Goal: Transaction & Acquisition: Obtain resource

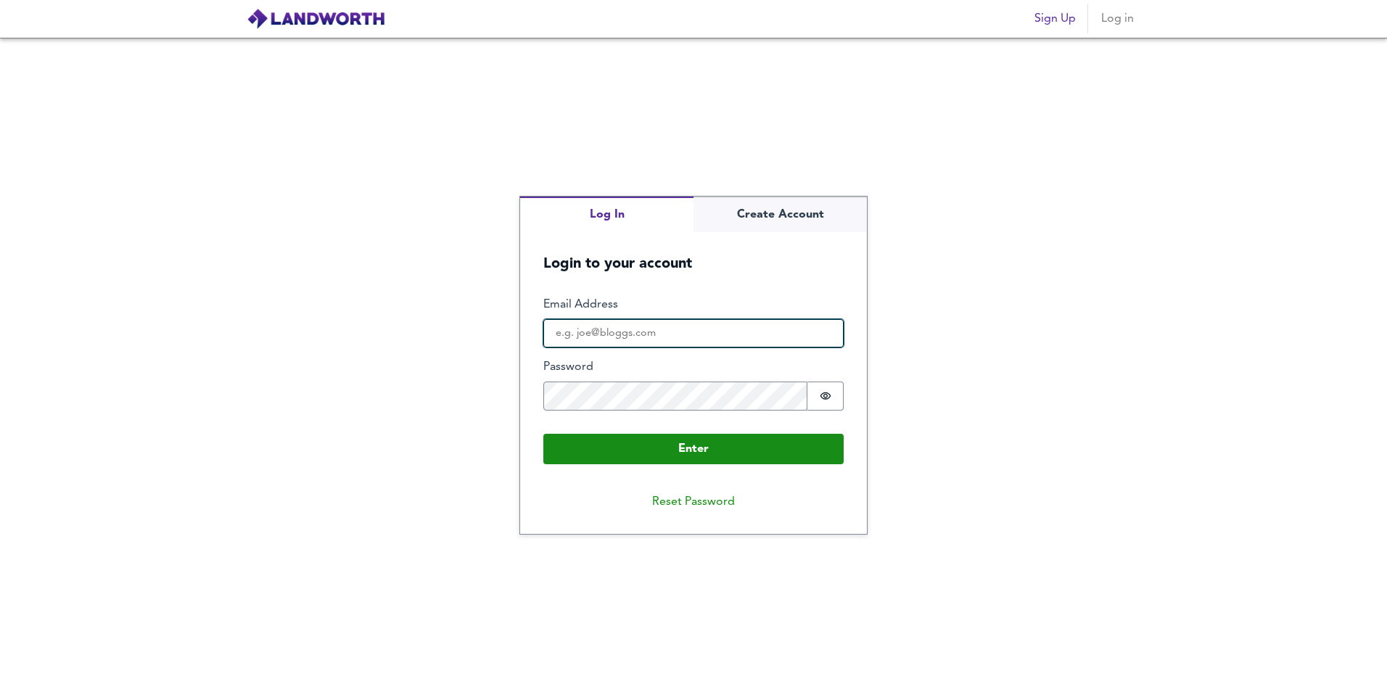
click at [687, 342] on input "Email Address" at bounding box center [693, 333] width 300 height 29
type input "[EMAIL_ADDRESS][DOMAIN_NAME]"
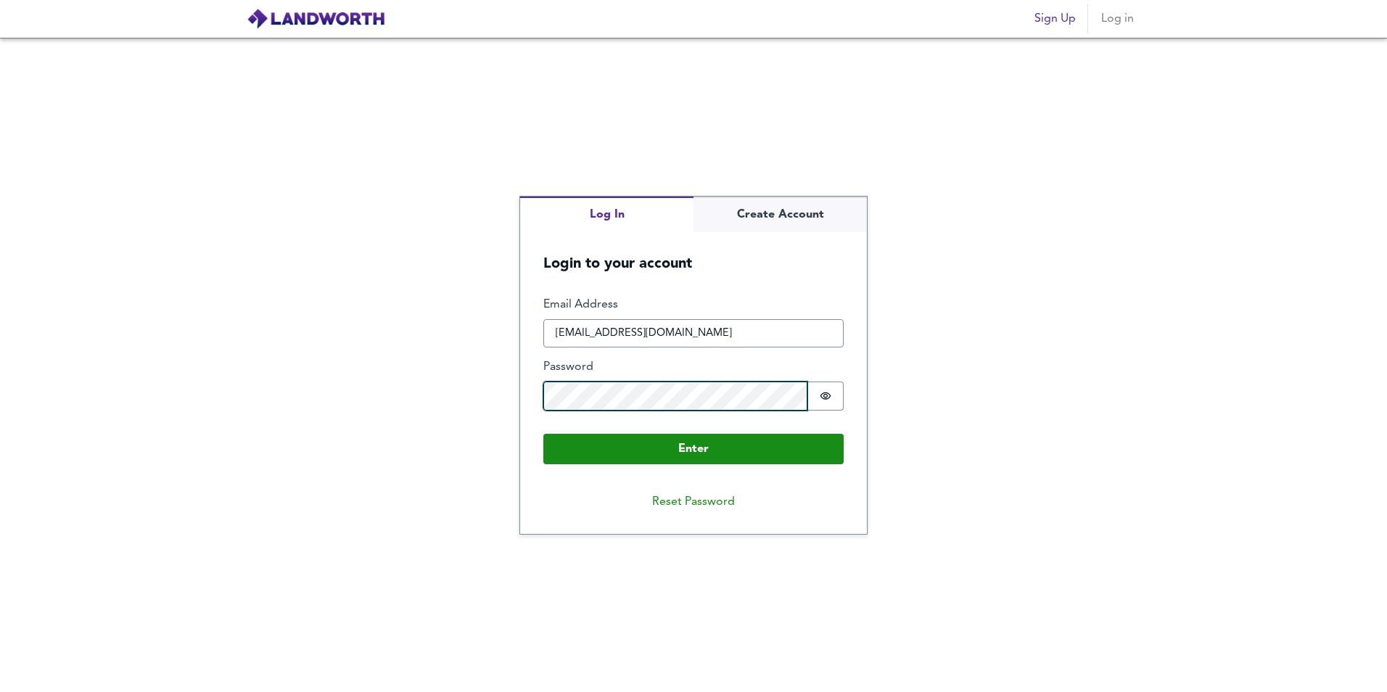
click at [543, 434] on button "Enter" at bounding box center [693, 449] width 300 height 30
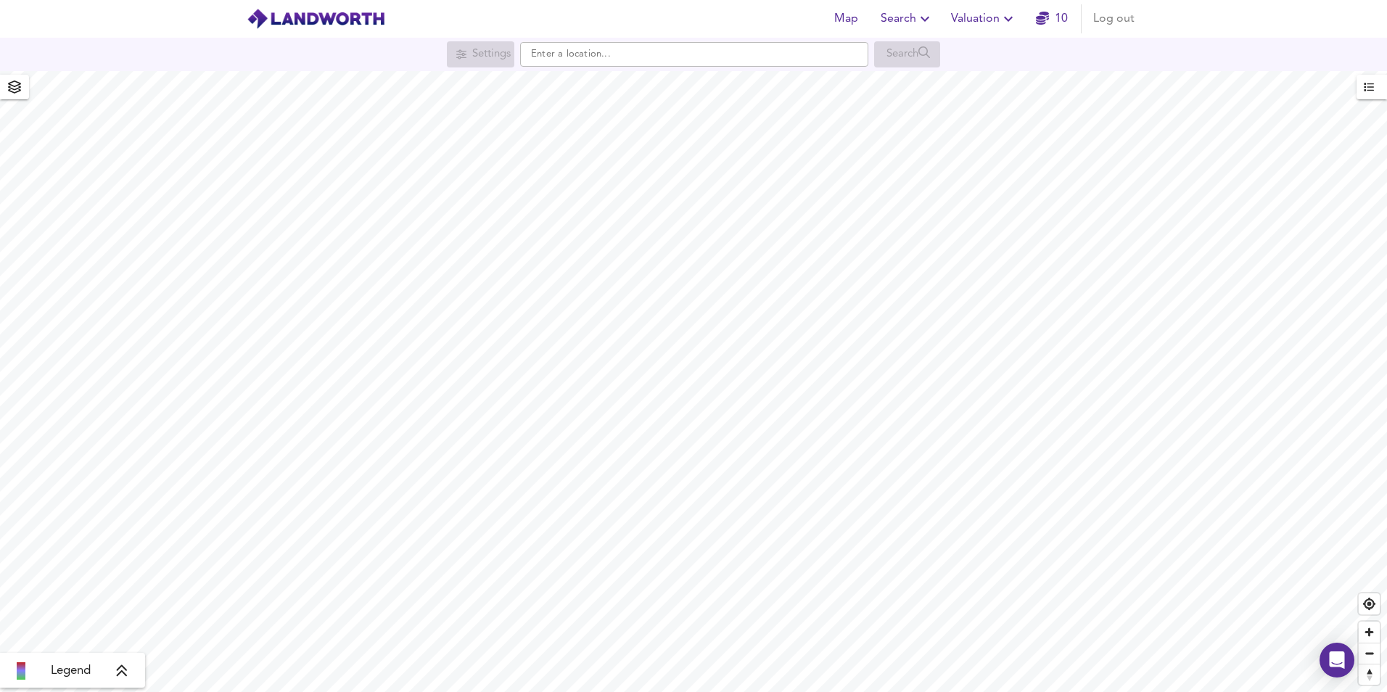
click at [1005, 15] on icon "button" at bounding box center [1007, 18] width 17 height 17
click at [970, 57] on li "New Valuation Report" at bounding box center [983, 52] width 173 height 26
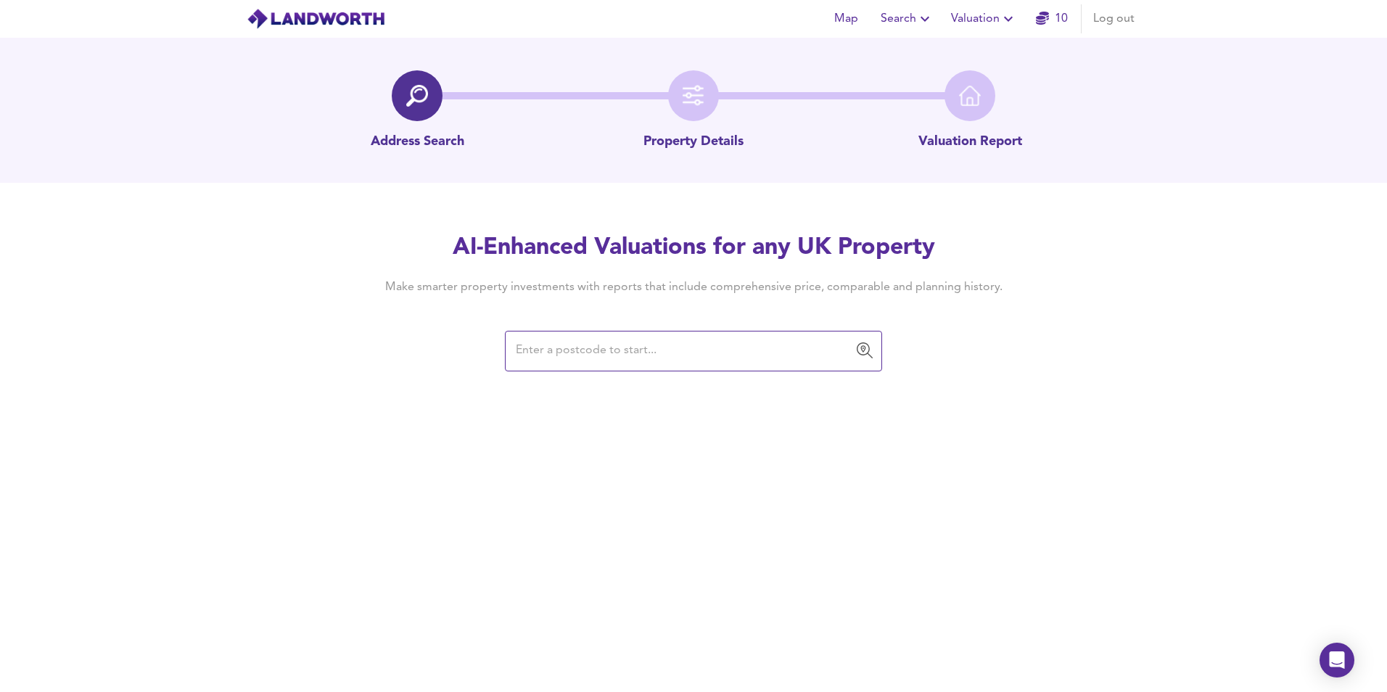
click at [673, 352] on input "text" at bounding box center [682, 351] width 342 height 28
type input "BS10 7TP"
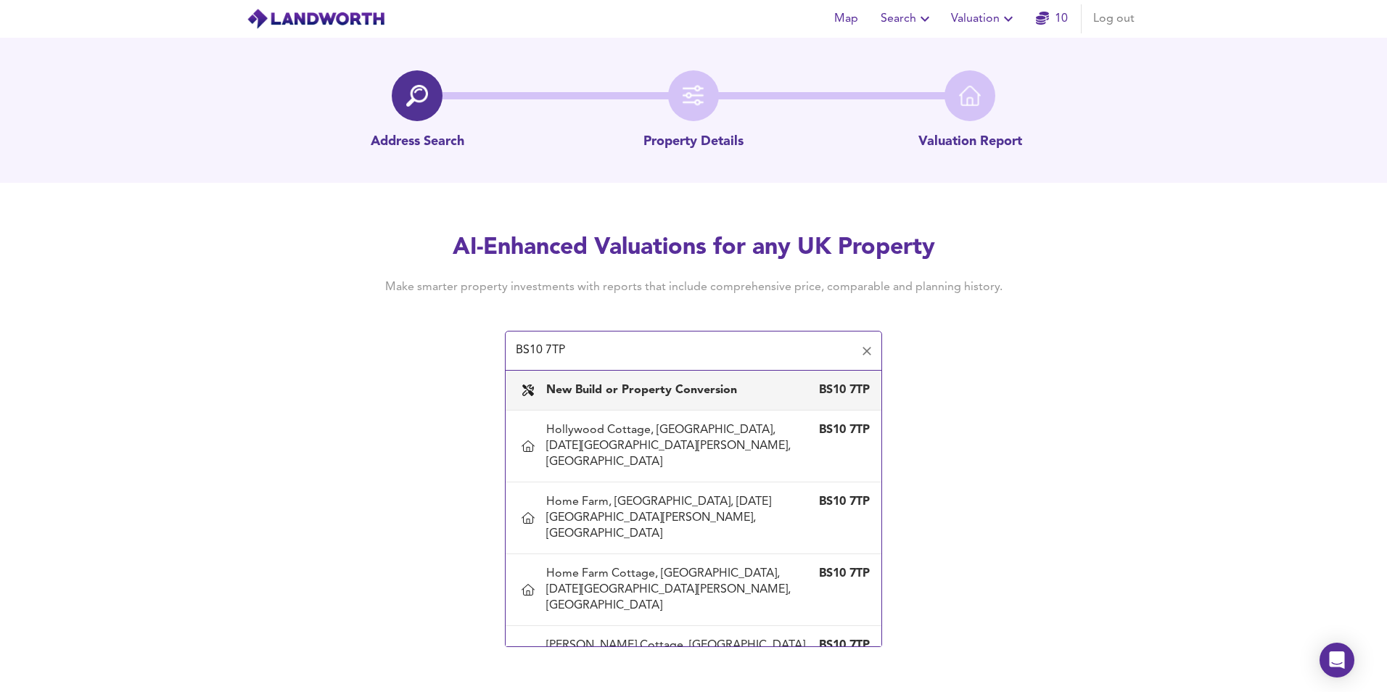
click at [666, 393] on b "New Build or Property Conversion" at bounding box center [641, 390] width 191 height 12
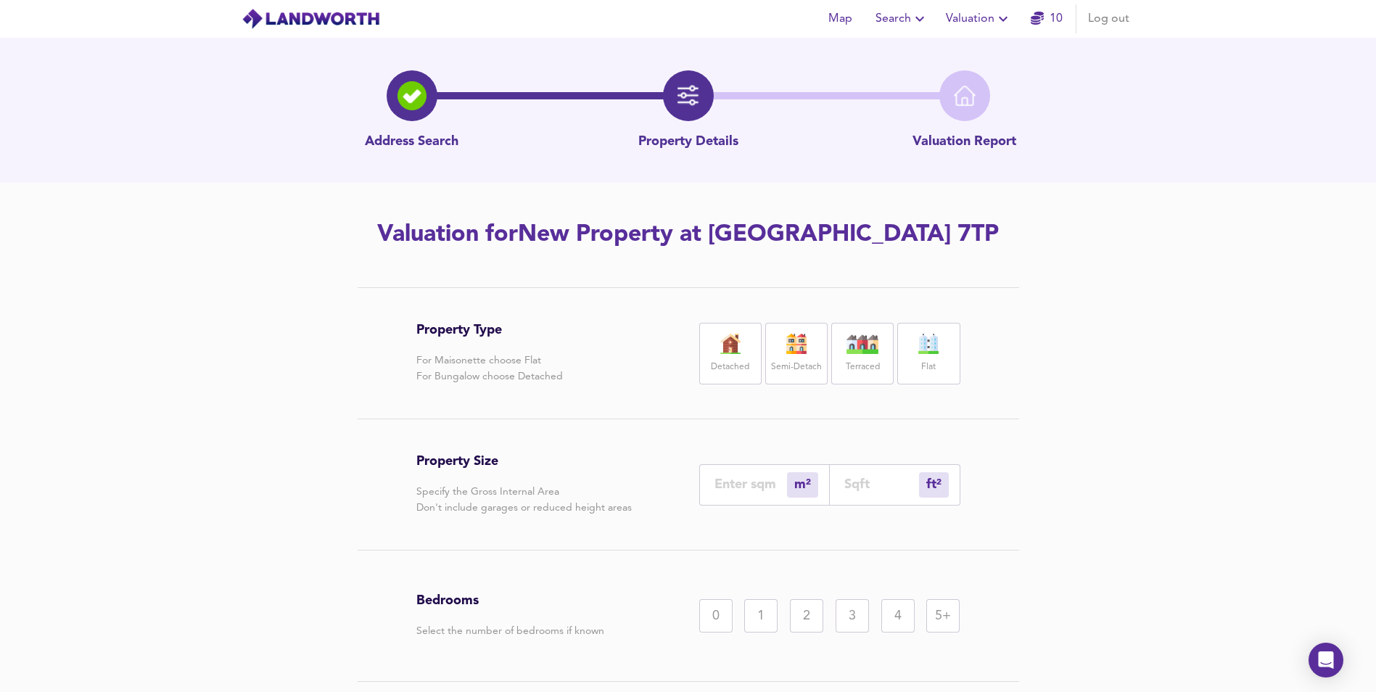
drag, startPoint x: 788, startPoint y: 362, endPoint x: 768, endPoint y: 362, distance: 19.6
click at [788, 362] on label "Semi-Detach" at bounding box center [796, 367] width 51 height 18
click at [740, 362] on label "Detached" at bounding box center [730, 367] width 38 height 18
click at [859, 482] on input "number" at bounding box center [881, 483] width 75 height 15
type input "0"
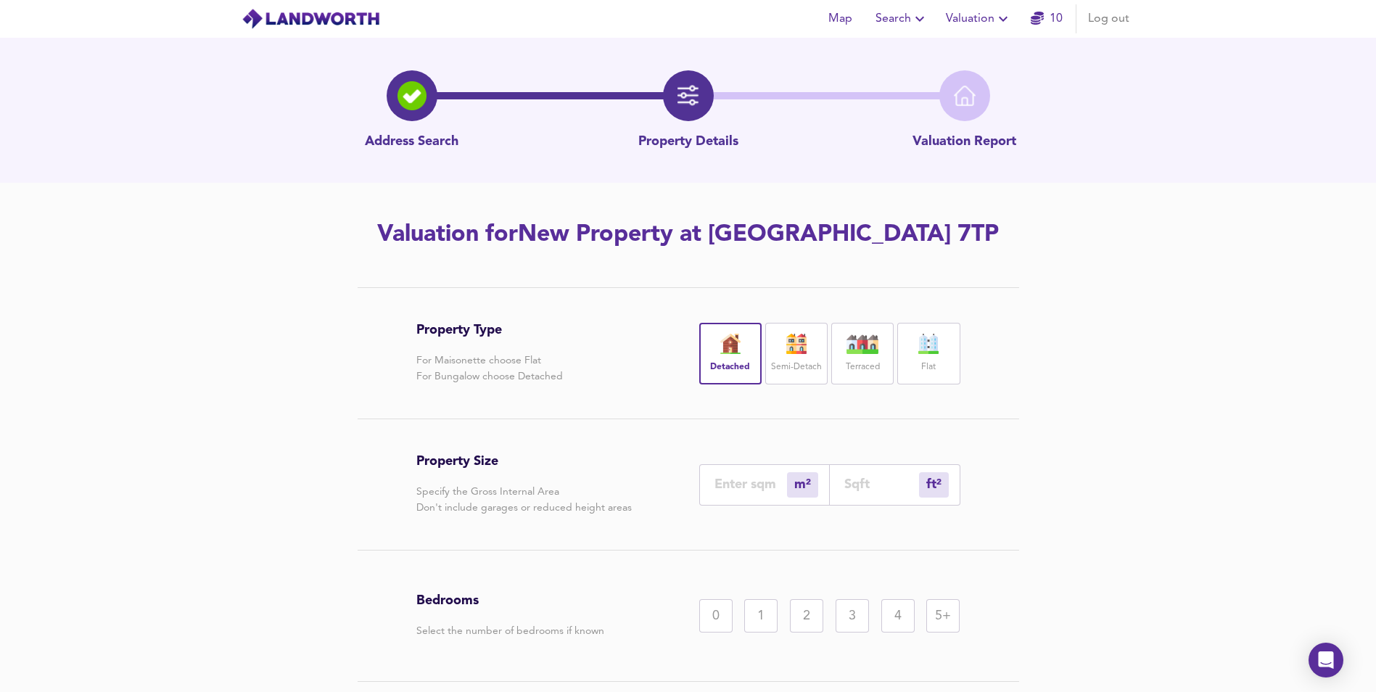
type input "1"
type input "13"
type input "135"
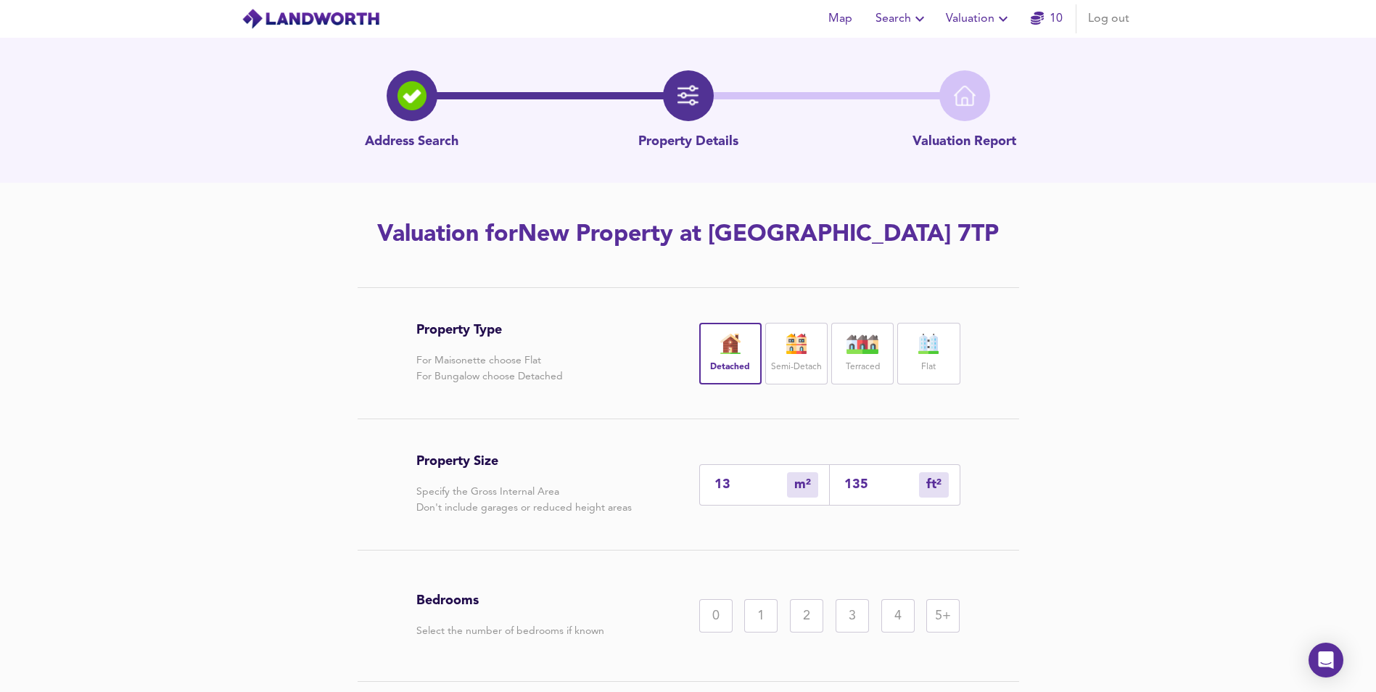
type input "125"
type input "1350"
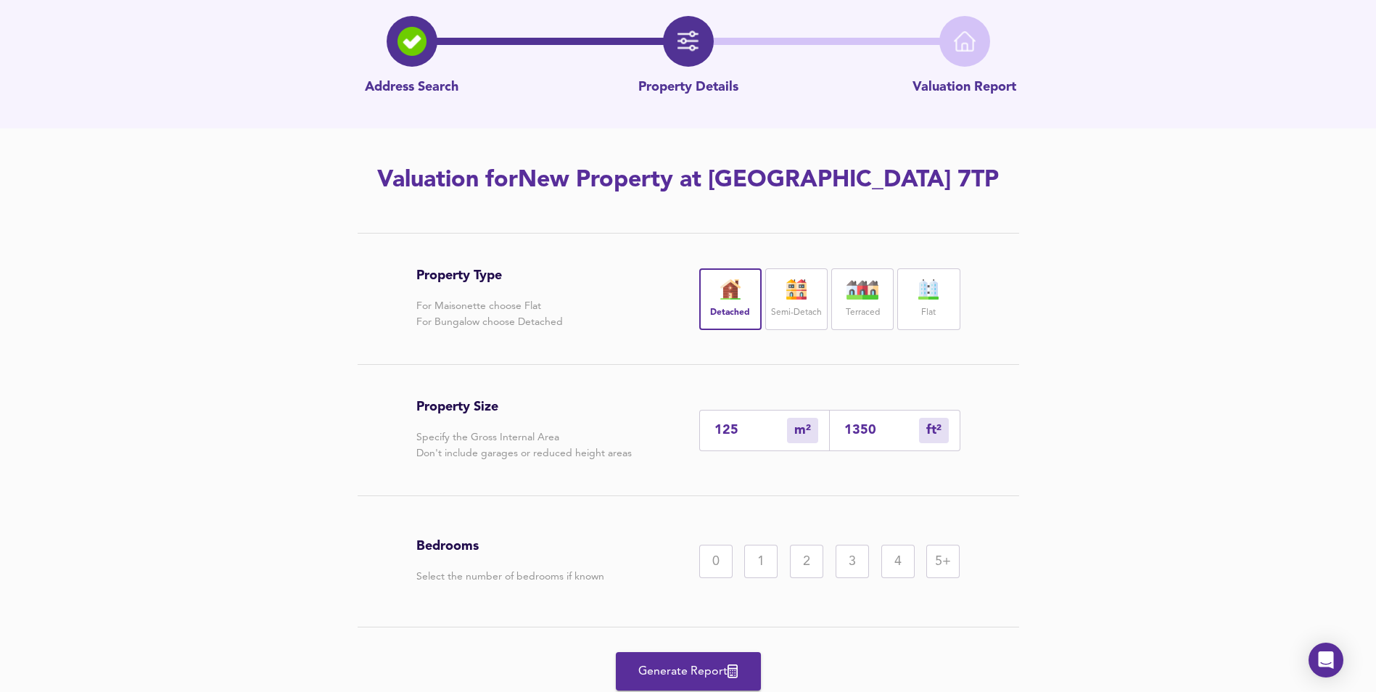
scroll to position [107, 0]
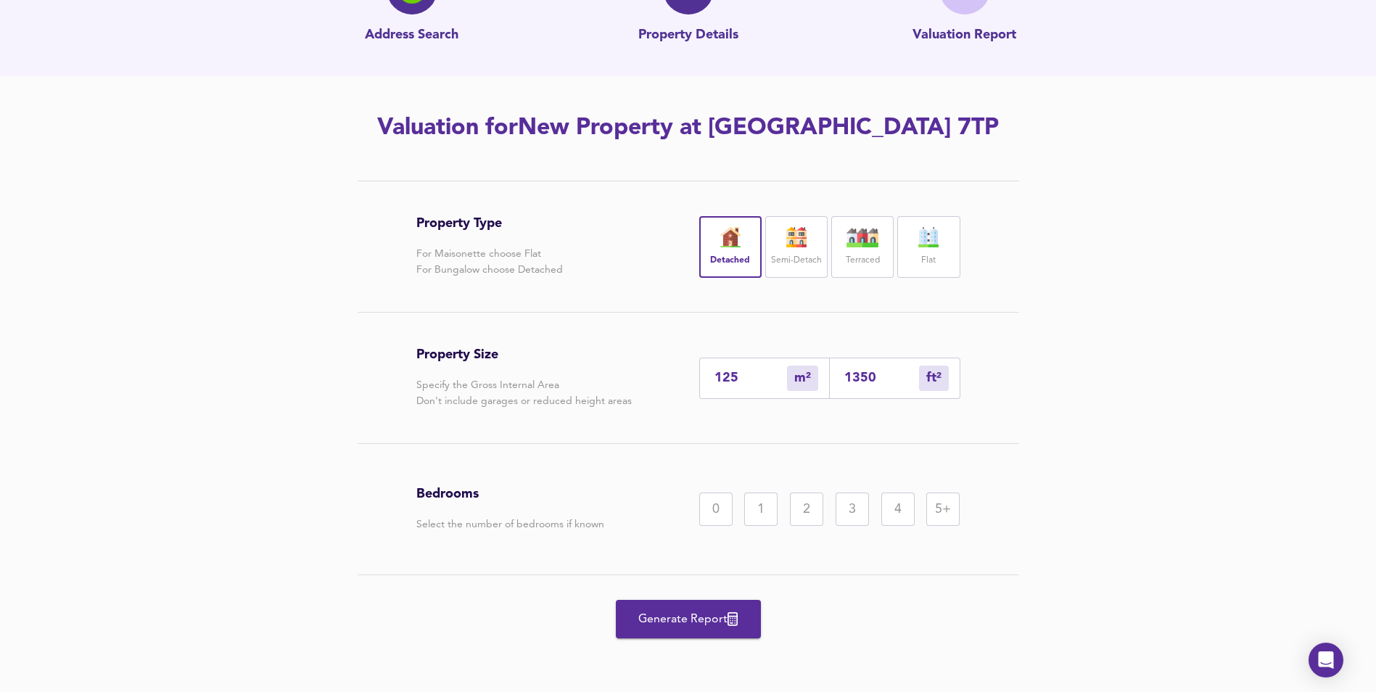
click at [852, 509] on div "3" at bounding box center [851, 508] width 33 height 33
click at [677, 621] on span "Generate Report" at bounding box center [688, 619] width 116 height 20
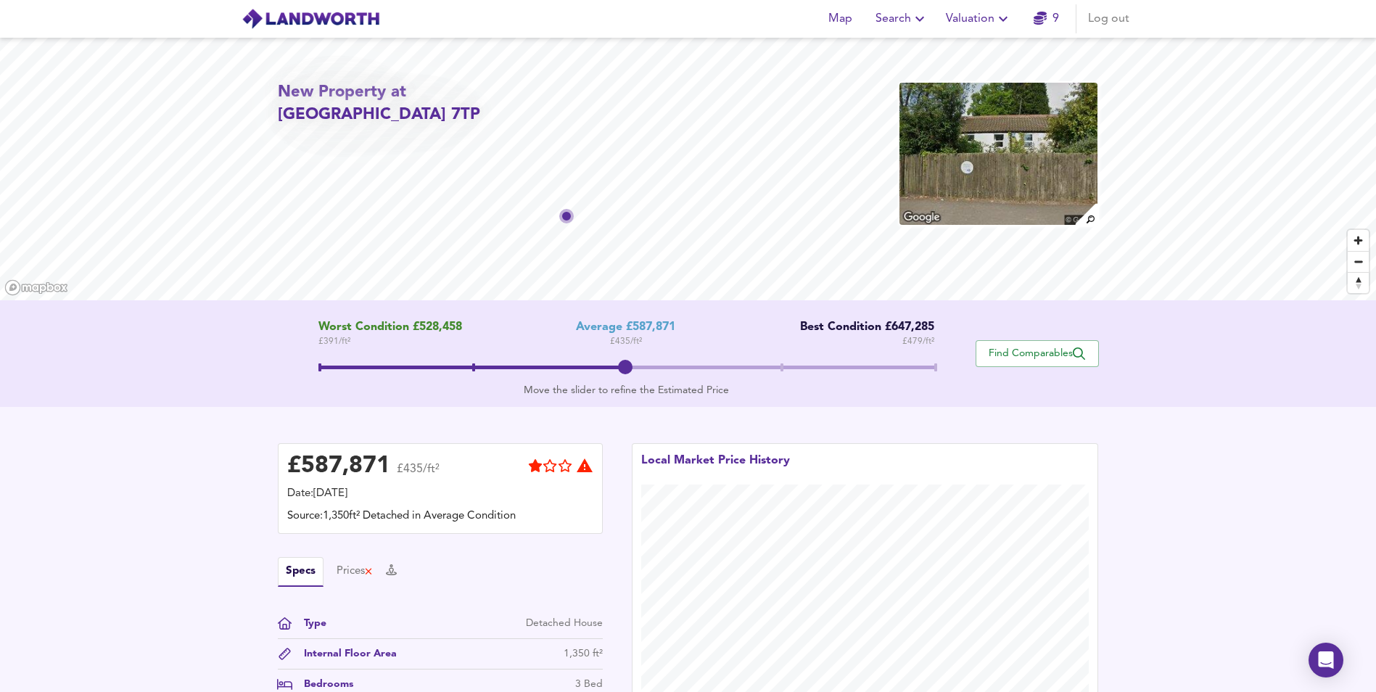
scroll to position [218, 0]
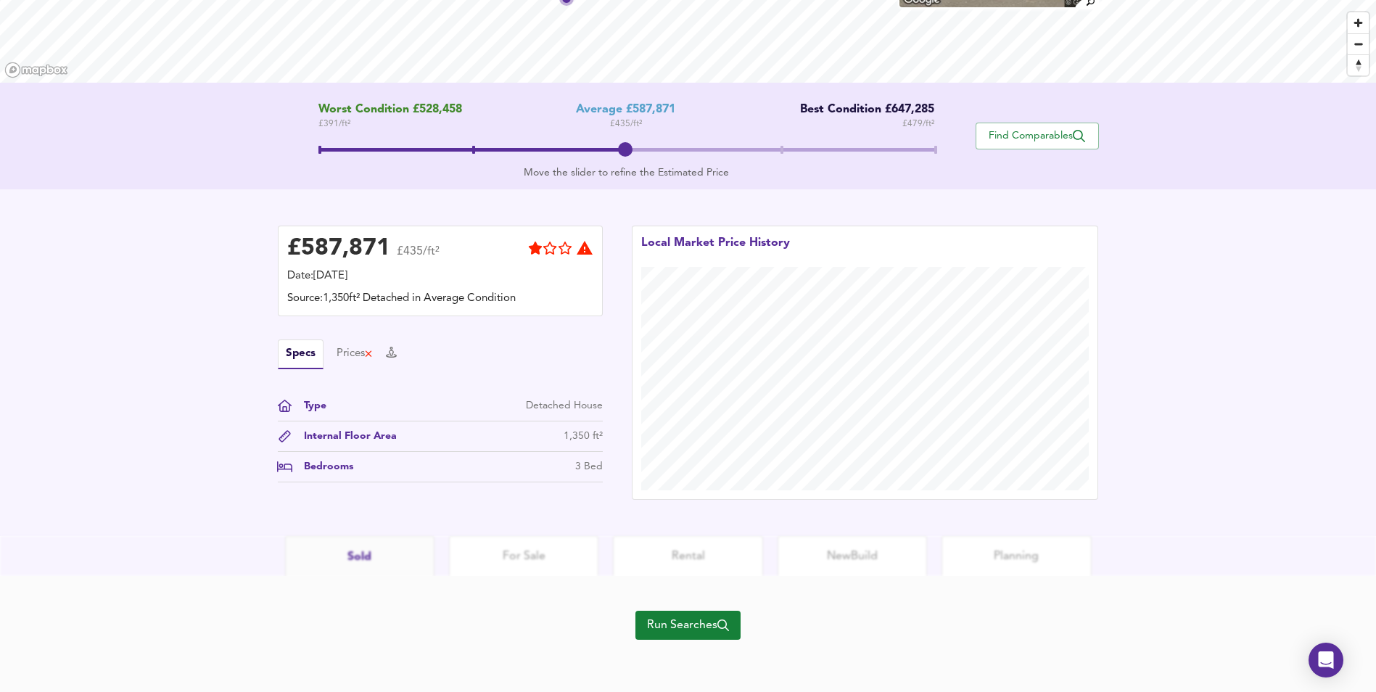
click at [654, 633] on span "Run Searches" at bounding box center [688, 625] width 82 height 20
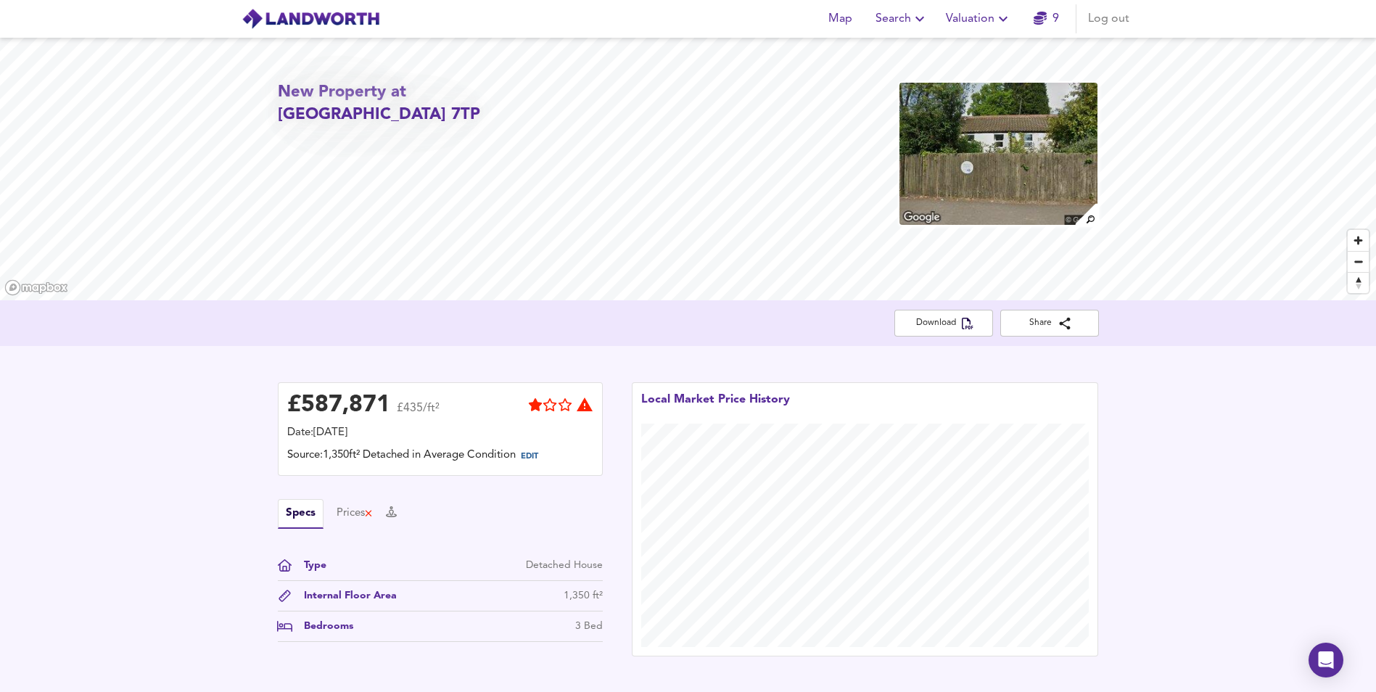
click at [1054, 20] on link "9" at bounding box center [1045, 19] width 25 height 20
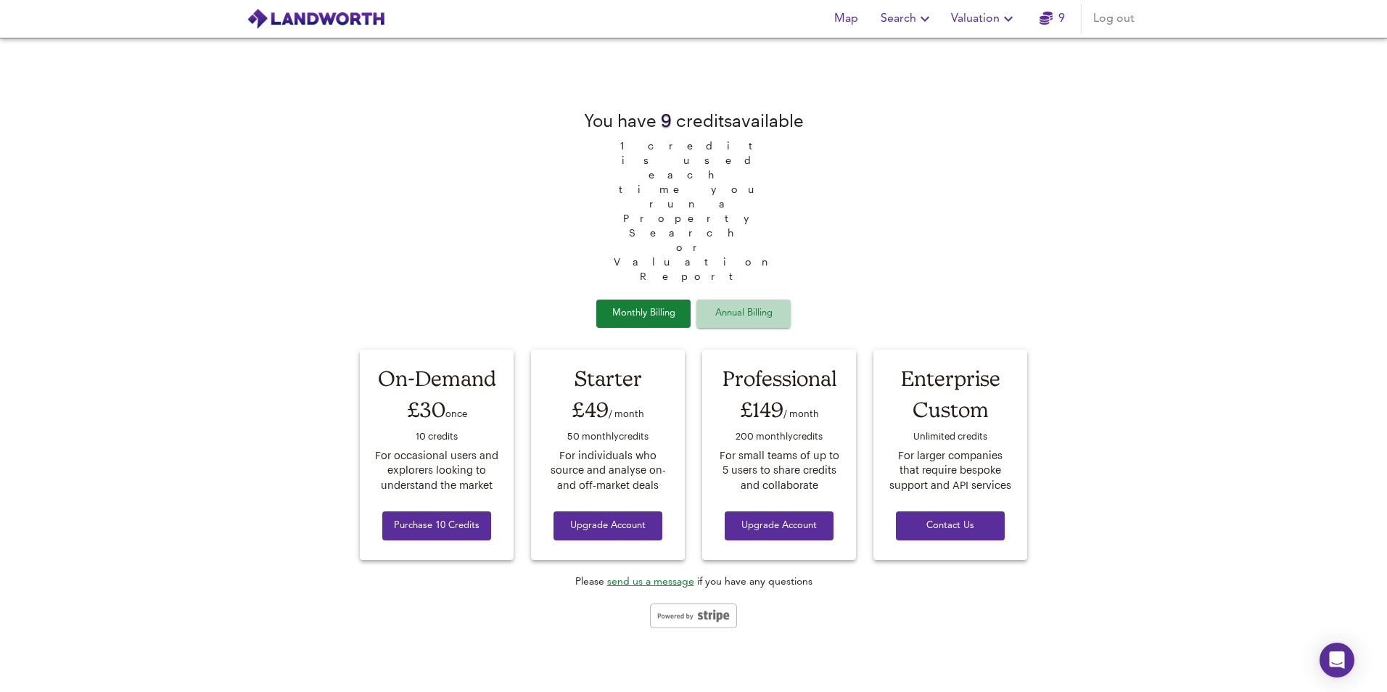
click at [751, 305] on span "Annual Billing" at bounding box center [743, 313] width 73 height 17
click at [631, 305] on span "Monthly Billing" at bounding box center [643, 313] width 73 height 17
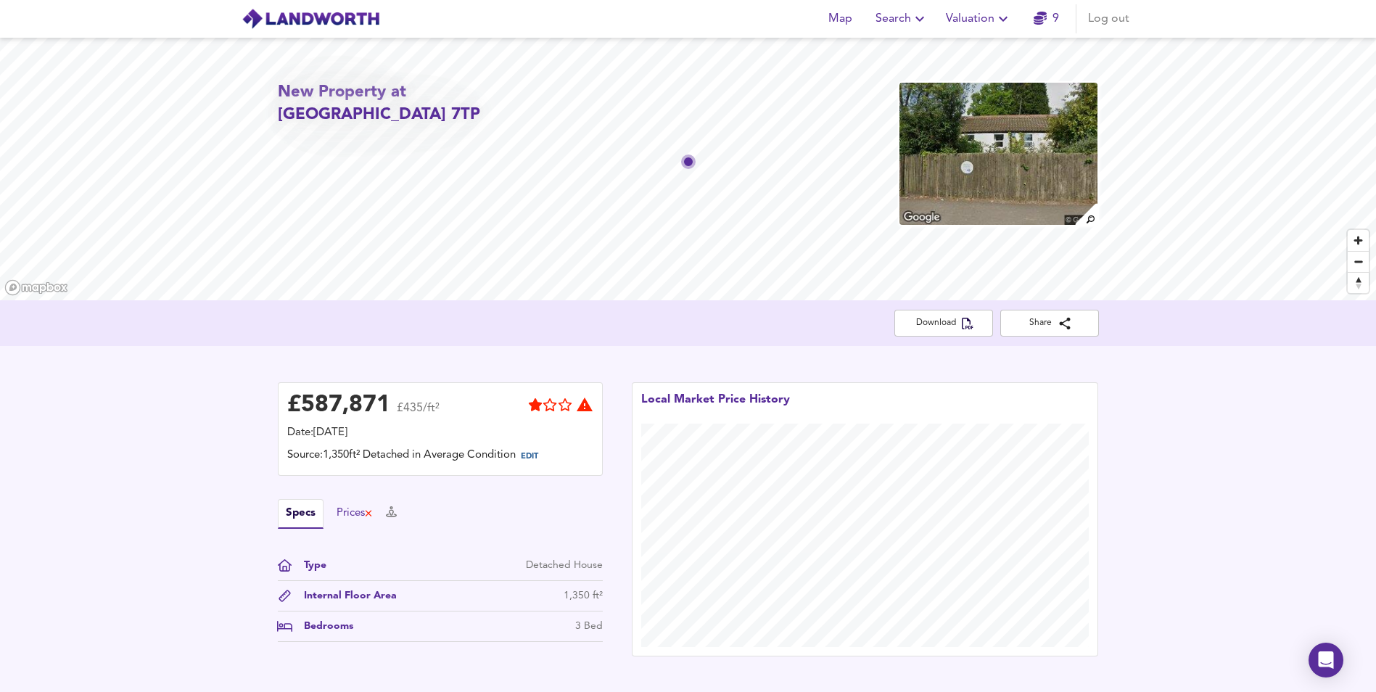
click at [354, 512] on div "Prices" at bounding box center [354, 513] width 37 height 16
click at [299, 513] on button "Specs" at bounding box center [292, 513] width 28 height 16
click at [561, 322] on div "New Property at BS10 7TP Download Share £ 587,871 £435/ft² Date: 24 September 2…" at bounding box center [688, 365] width 1376 height 655
click at [883, 22] on span "Search" at bounding box center [901, 19] width 53 height 20
click at [883, 49] on li "New Search" at bounding box center [902, 52] width 144 height 26
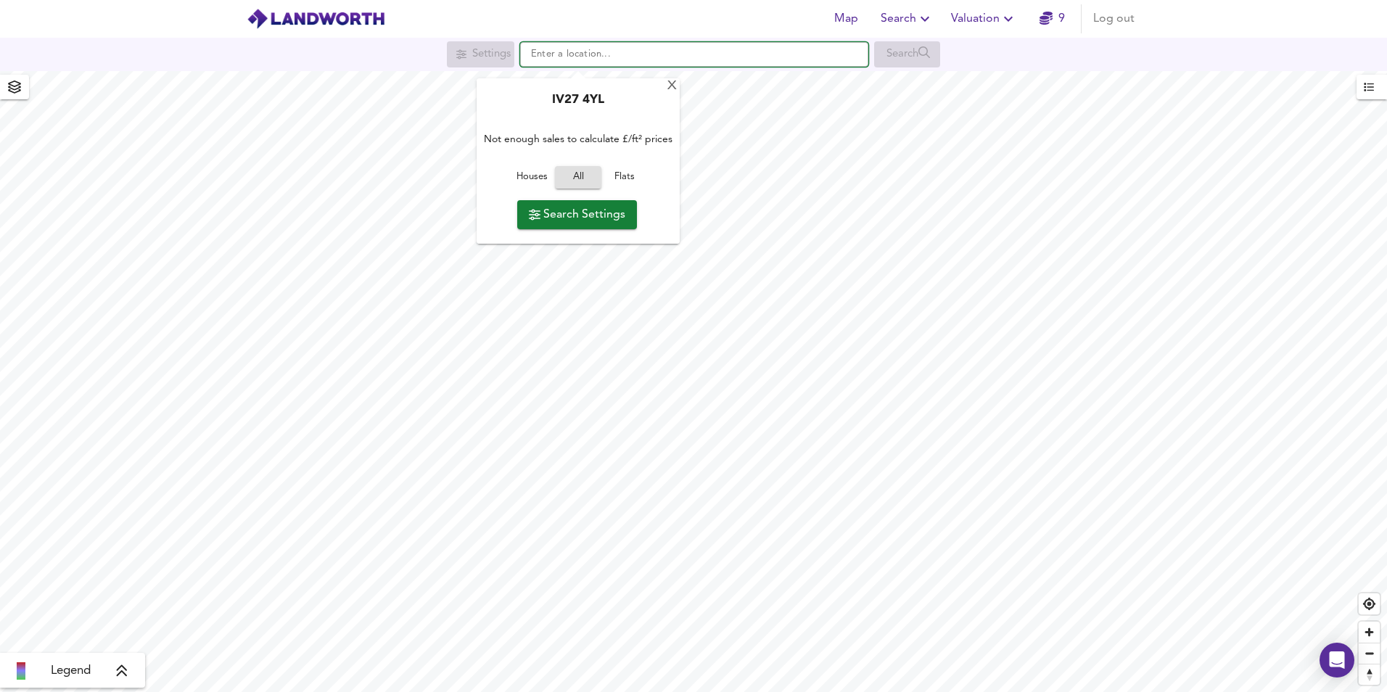
click at [579, 63] on input "text" at bounding box center [694, 54] width 348 height 25
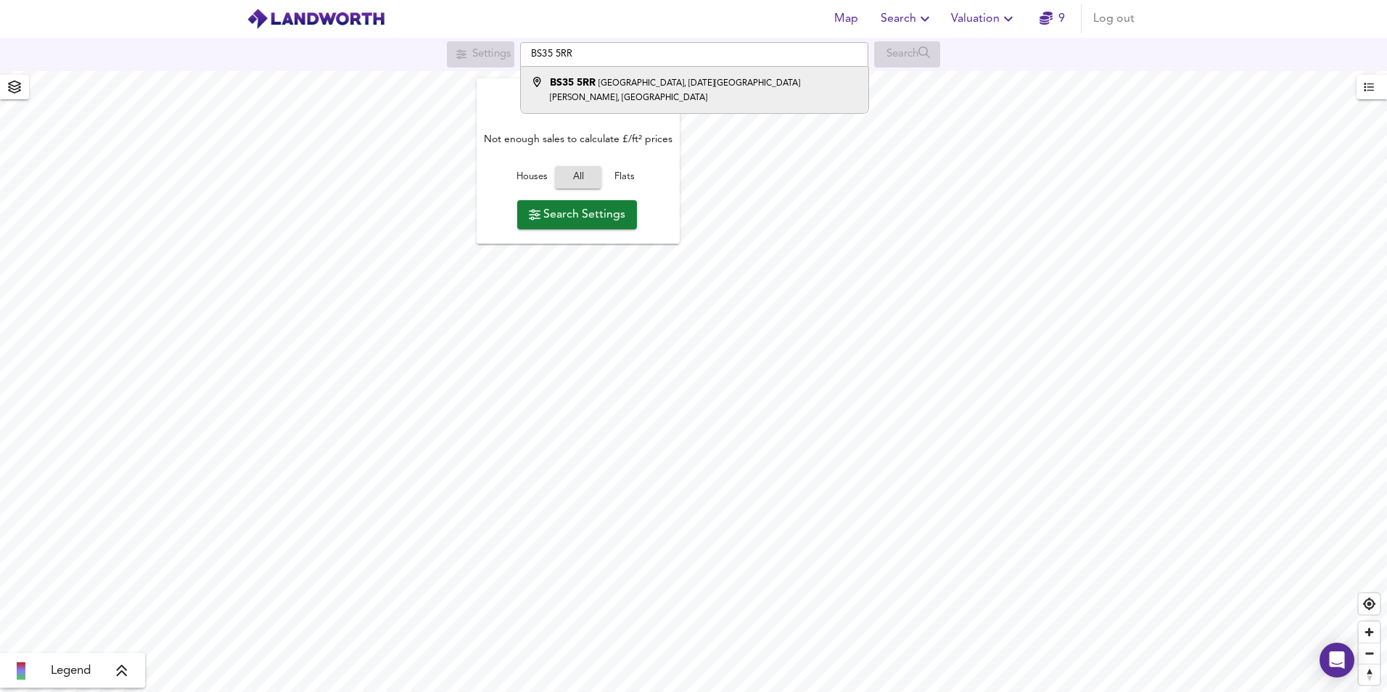
click at [636, 86] on small "[GEOGRAPHIC_DATA], [DATE][GEOGRAPHIC_DATA][PERSON_NAME], [GEOGRAPHIC_DATA]" at bounding box center [675, 90] width 250 height 23
type input "[STREET_ADDRESS][DATE][PERSON_NAME]"
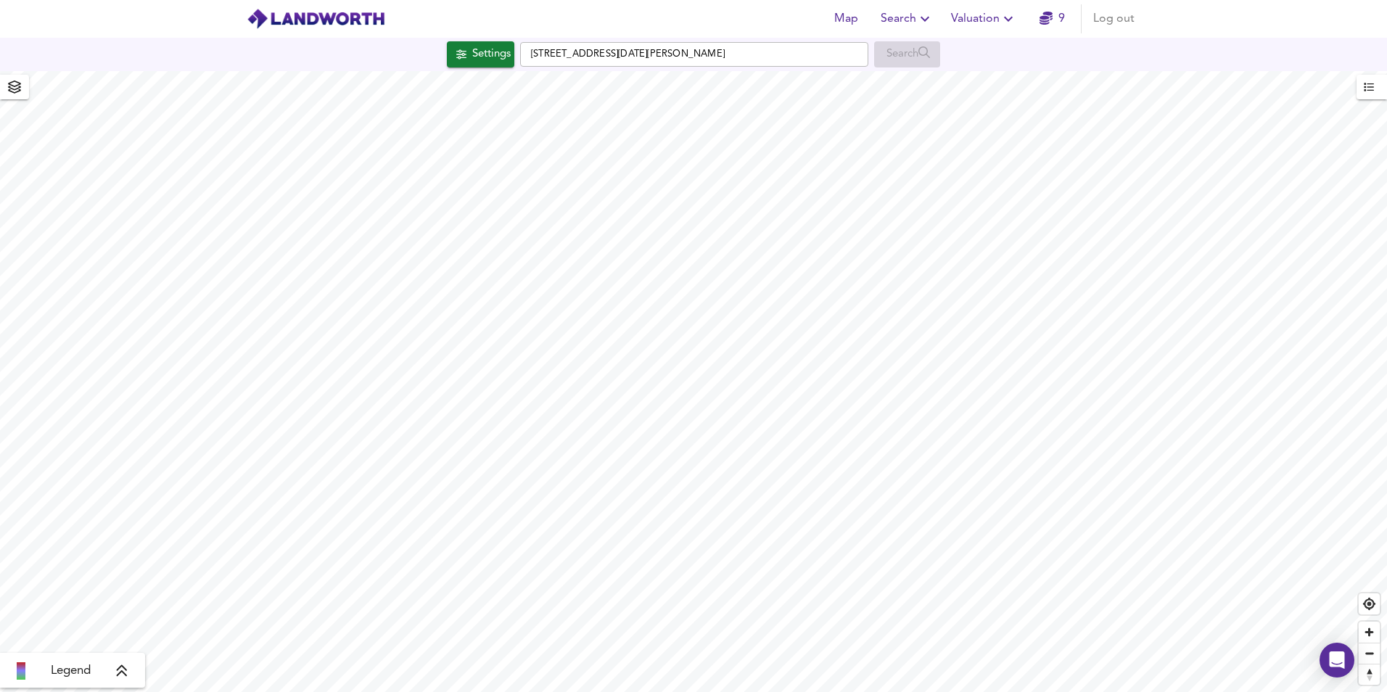
checkbox input "false"
checkbox input "true"
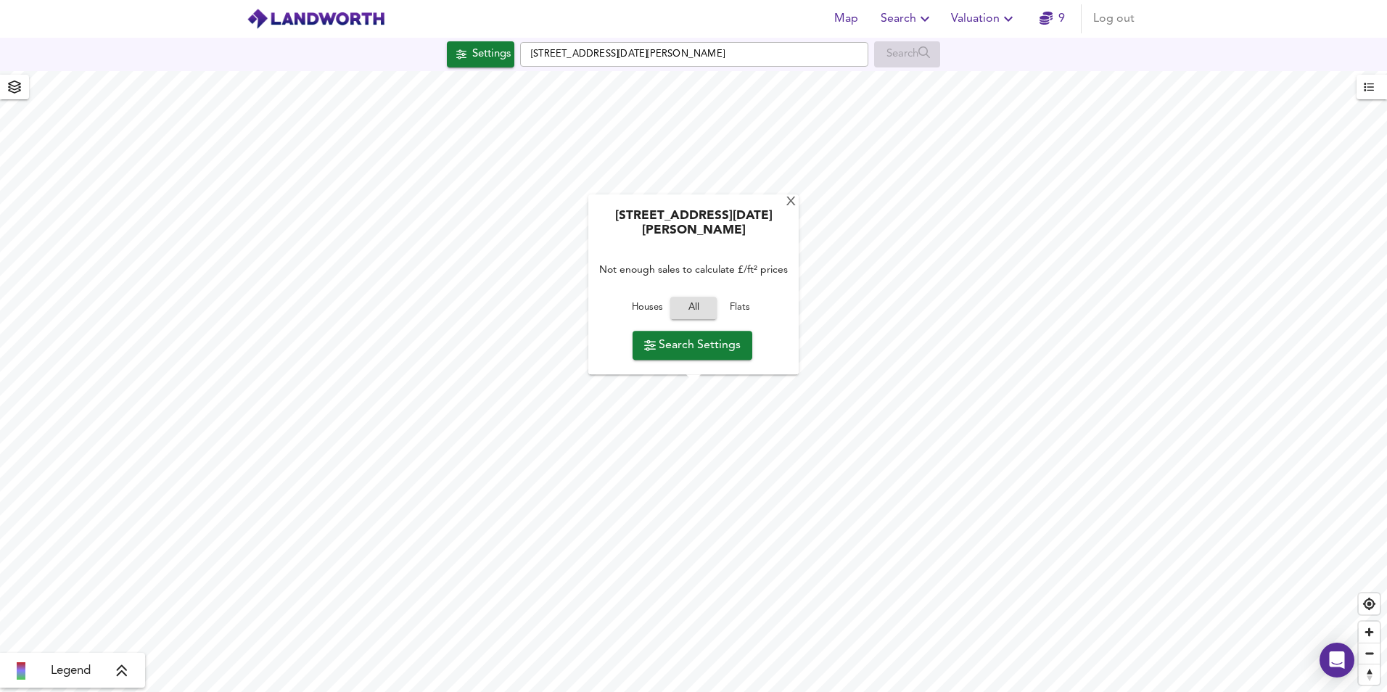
click at [698, 344] on span "Search Settings" at bounding box center [692, 345] width 96 height 20
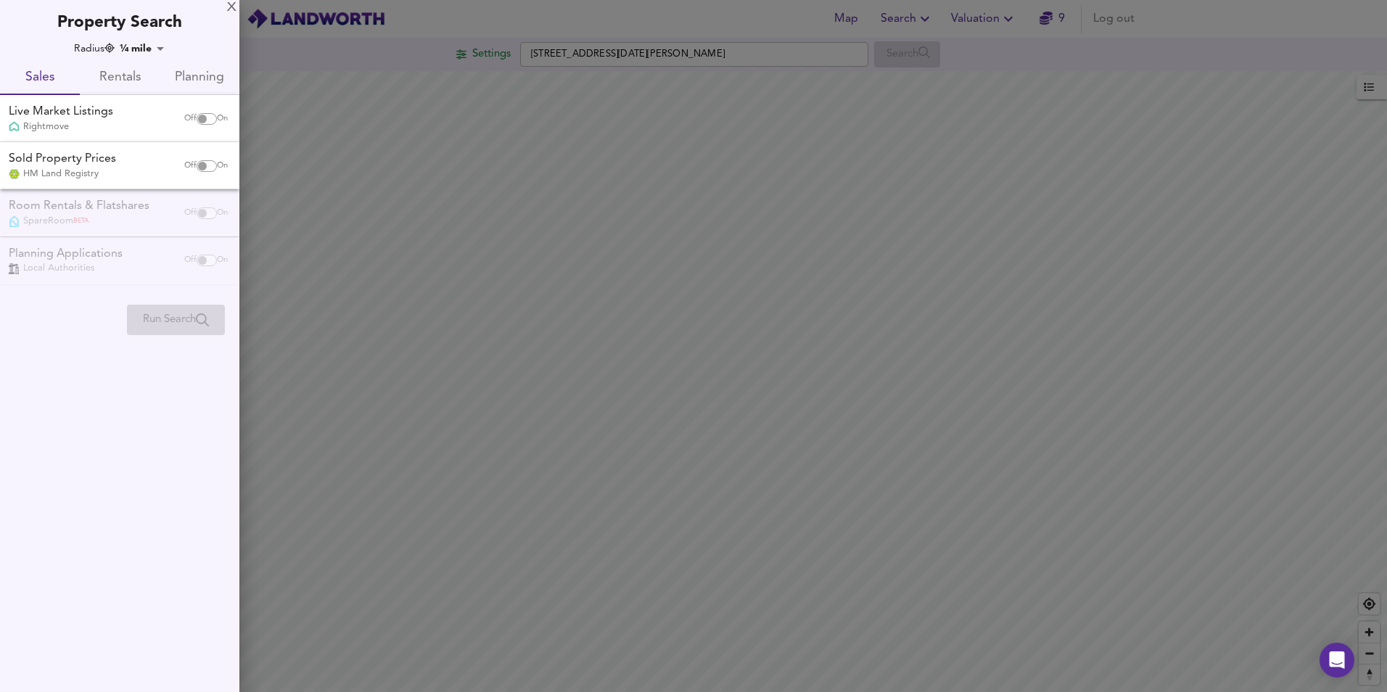
click at [698, 344] on div at bounding box center [693, 346] width 1387 height 692
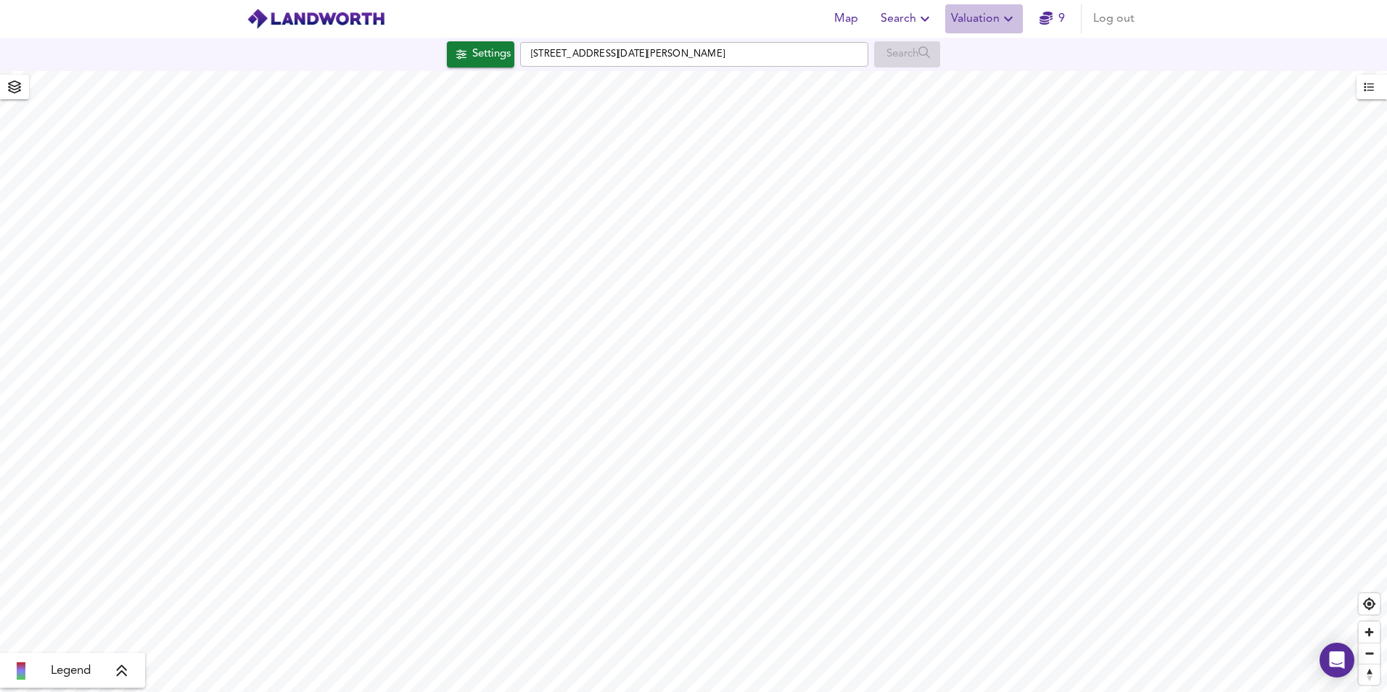
click at [990, 18] on span "Valuation" at bounding box center [984, 19] width 66 height 20
click at [981, 51] on li "New Valuation Report" at bounding box center [983, 52] width 173 height 26
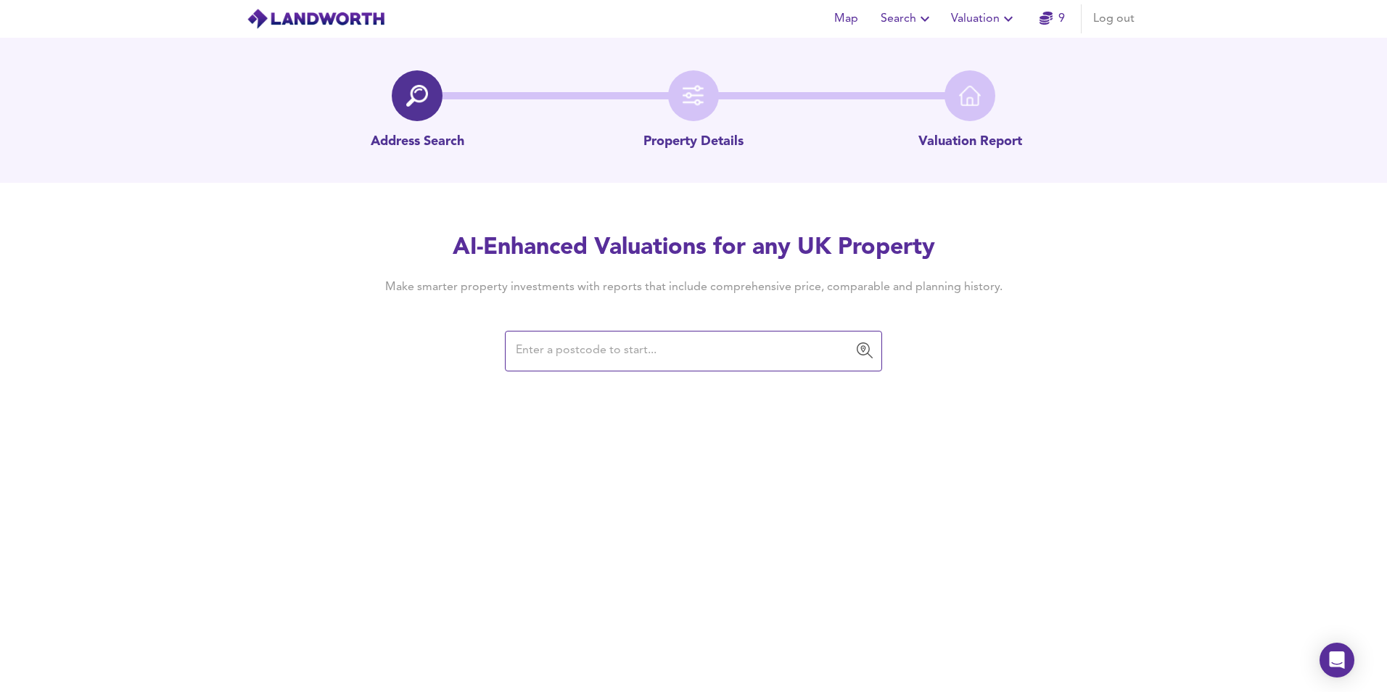
click at [618, 355] on input "text" at bounding box center [682, 351] width 342 height 28
type input "BS35 5RR"
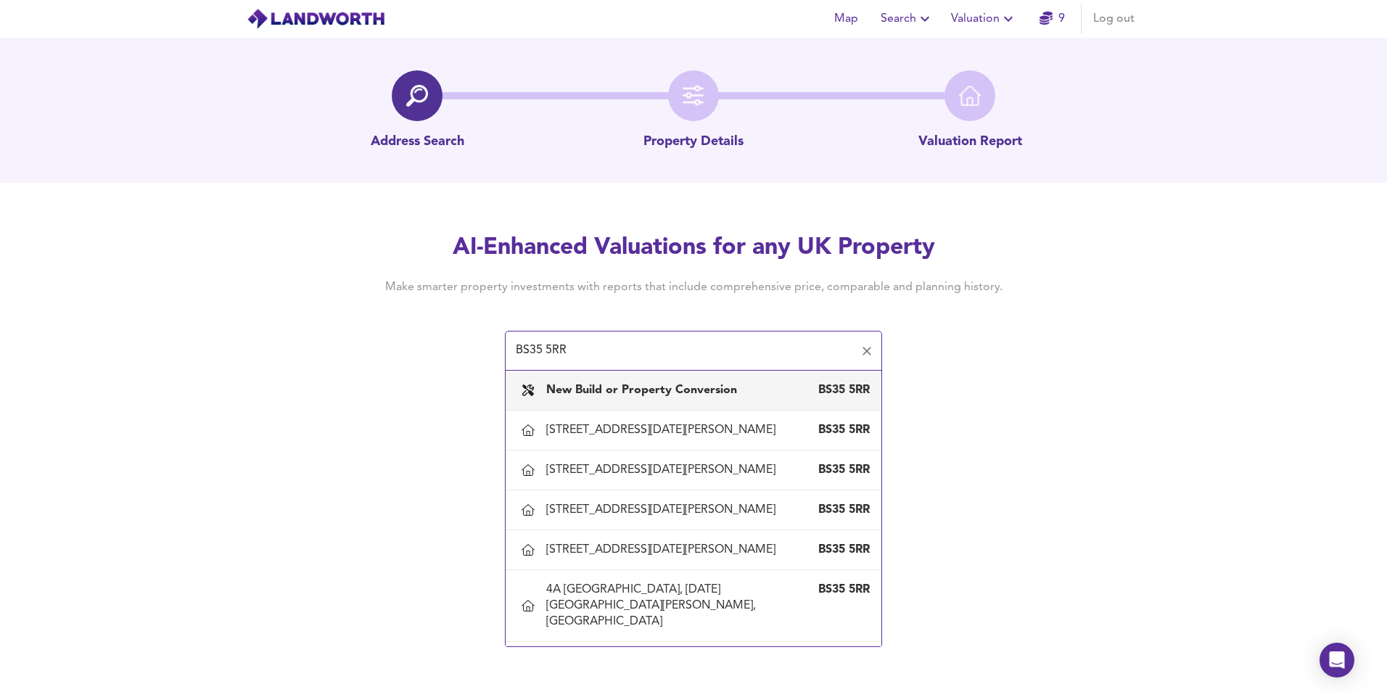
click at [638, 376] on div "New Build or Property Conversion BS35 5RR" at bounding box center [693, 390] width 352 height 30
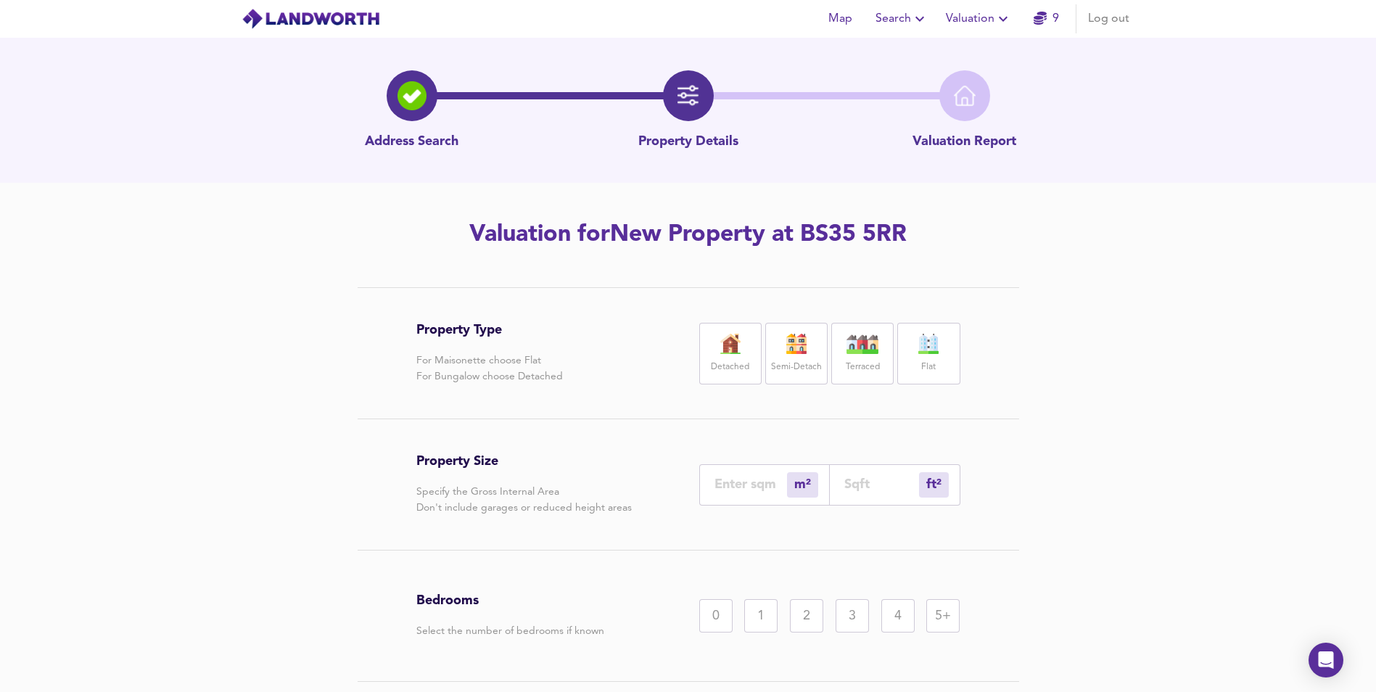
click at [716, 373] on label "Detached" at bounding box center [730, 367] width 38 height 18
click at [875, 485] on input "number" at bounding box center [881, 483] width 75 height 15
type input "0"
type input "1"
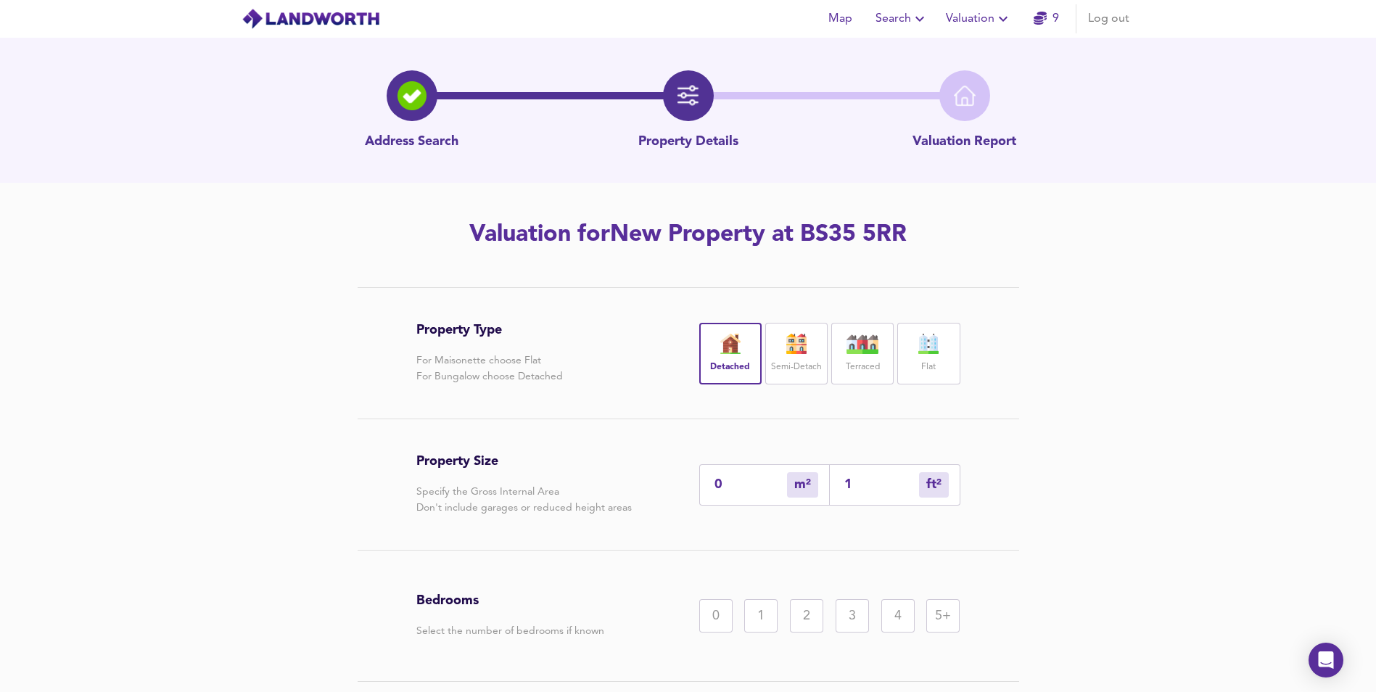
type input "13"
type input "135"
type input "125"
type input "1350"
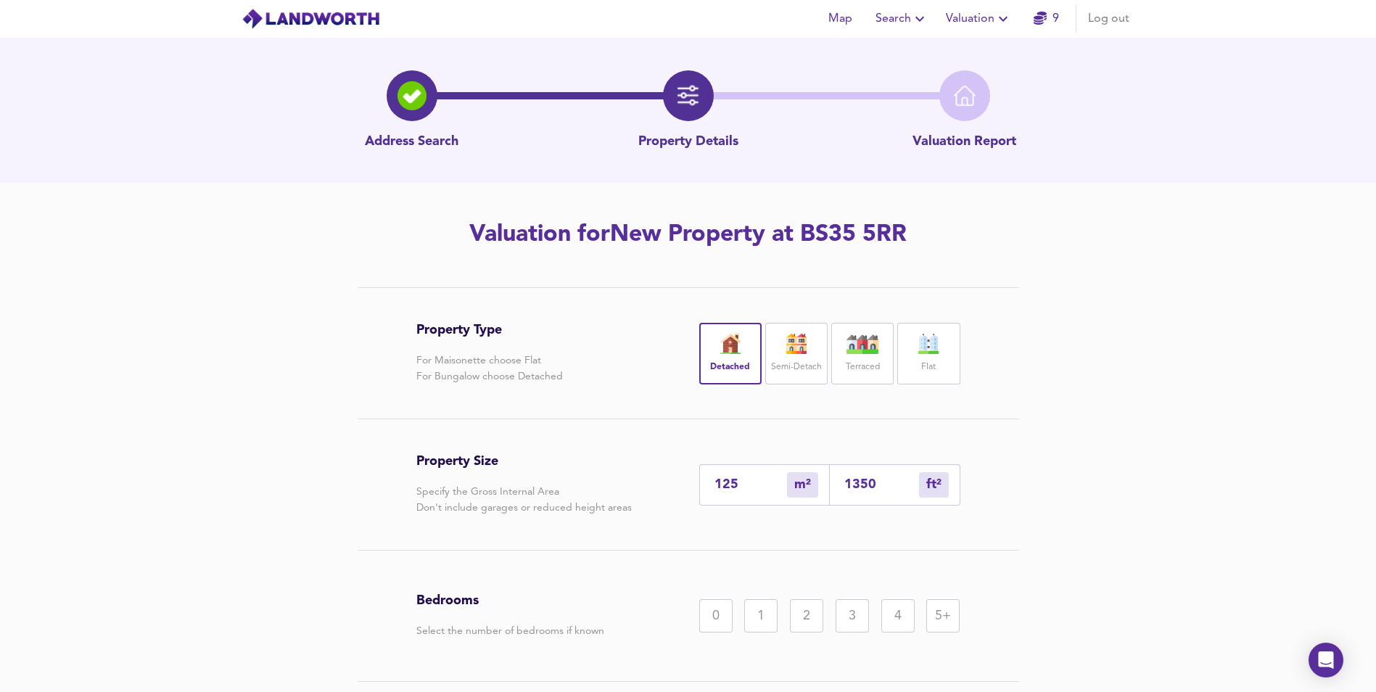
click at [856, 608] on div "3" at bounding box center [851, 615] width 33 height 33
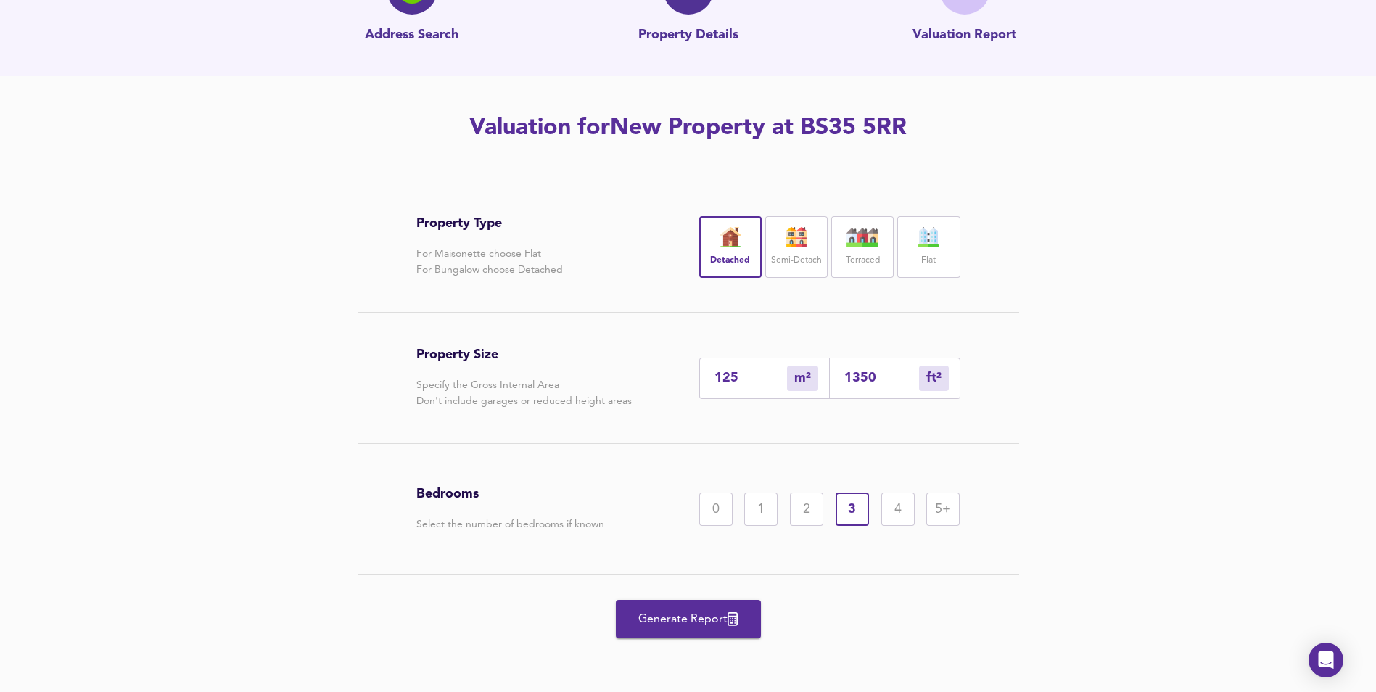
click at [663, 621] on span "Generate Report" at bounding box center [688, 619] width 116 height 20
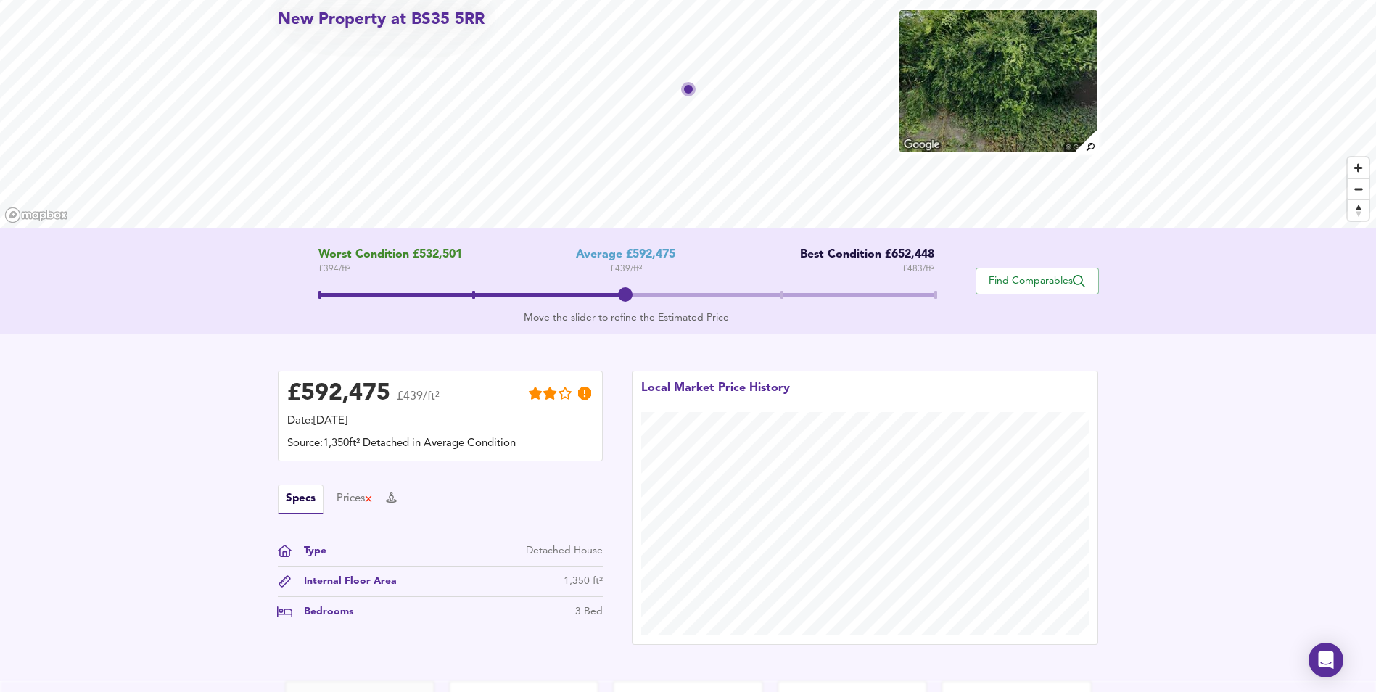
scroll to position [218, 0]
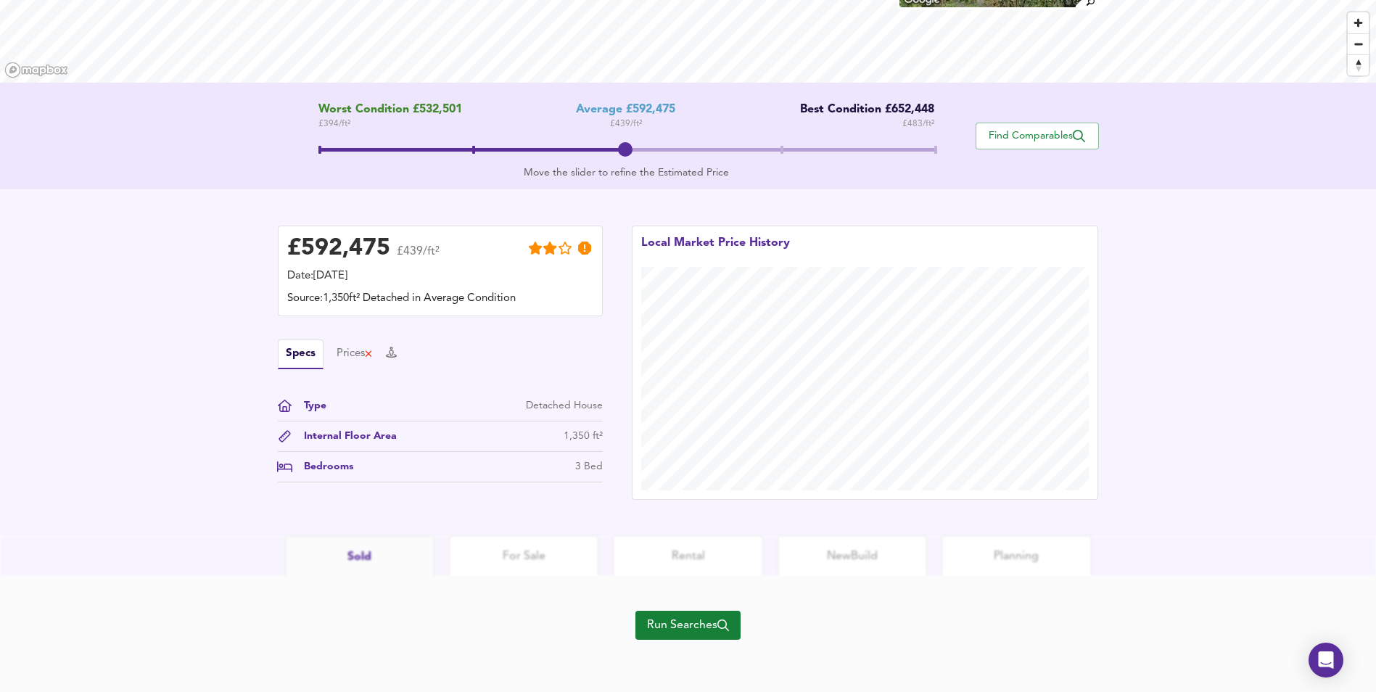
click at [677, 621] on span "Run Searches" at bounding box center [688, 625] width 82 height 20
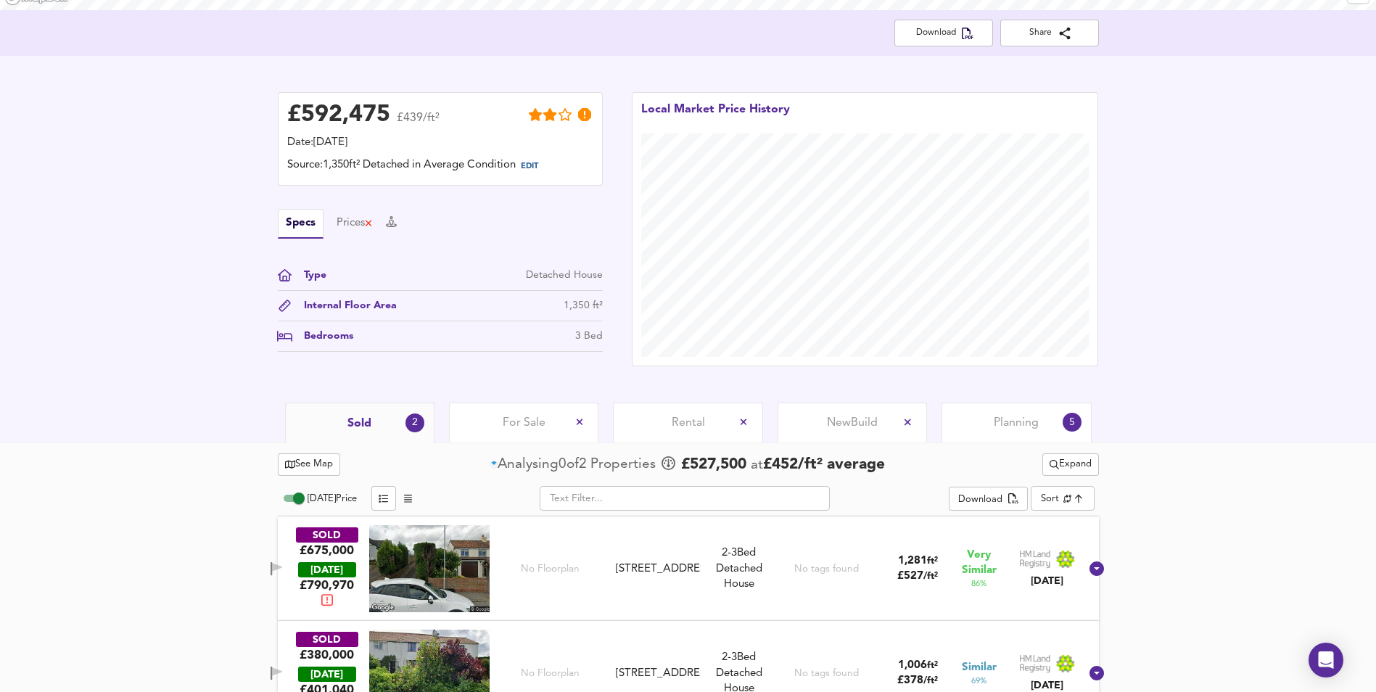
scroll to position [331, 0]
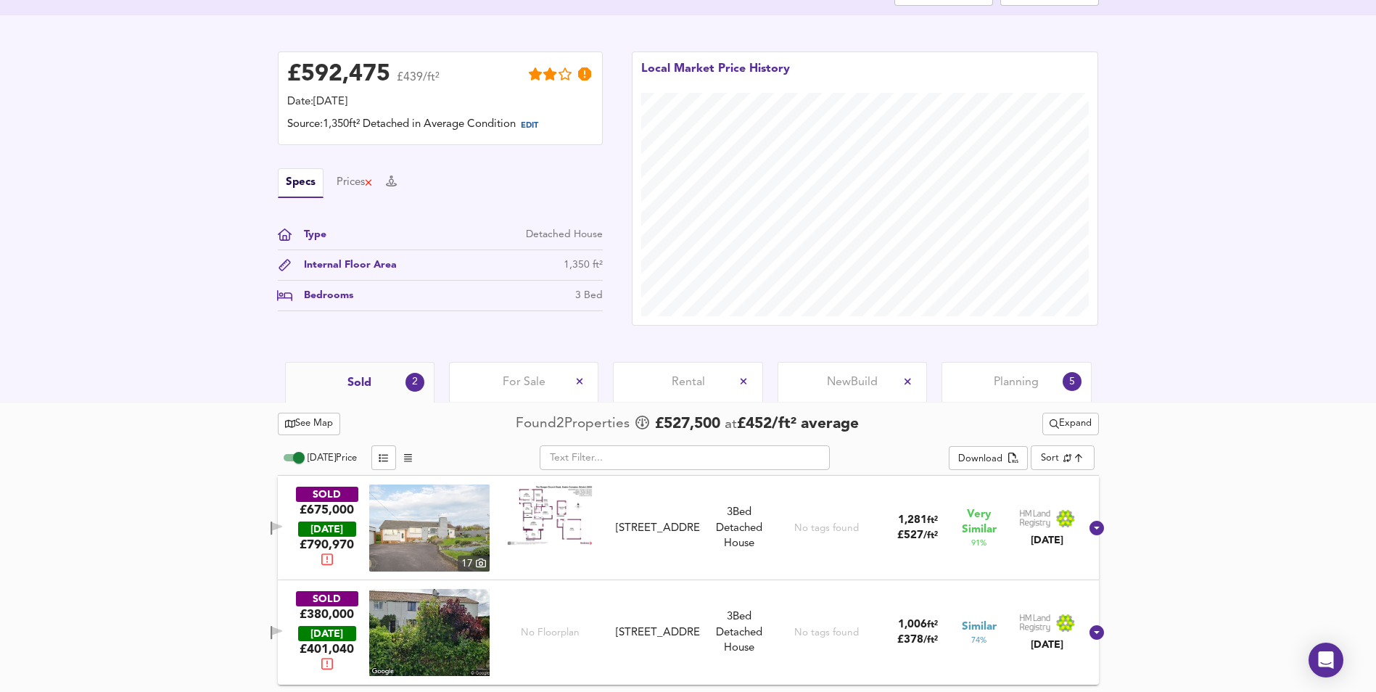
click at [1060, 425] on span "Expand" at bounding box center [1070, 424] width 42 height 17
click at [1054, 453] on icon at bounding box center [1061, 452] width 17 height 10
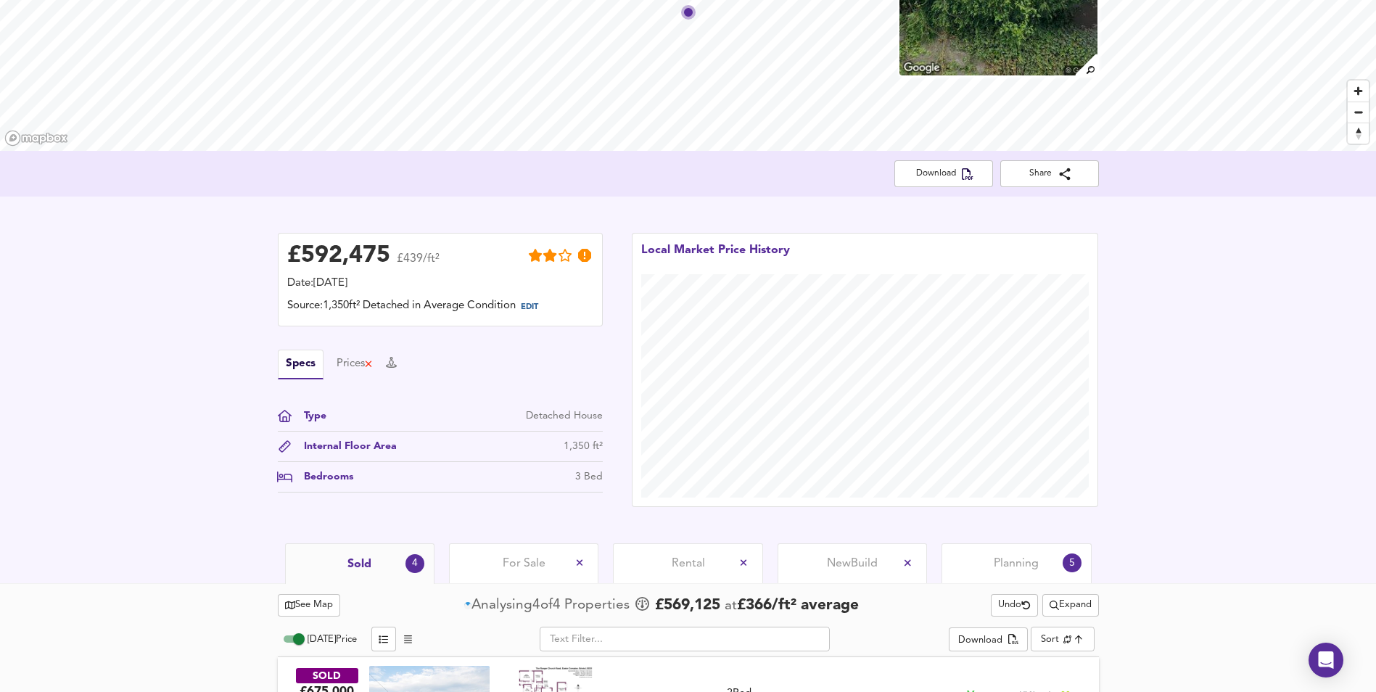
scroll to position [435, 0]
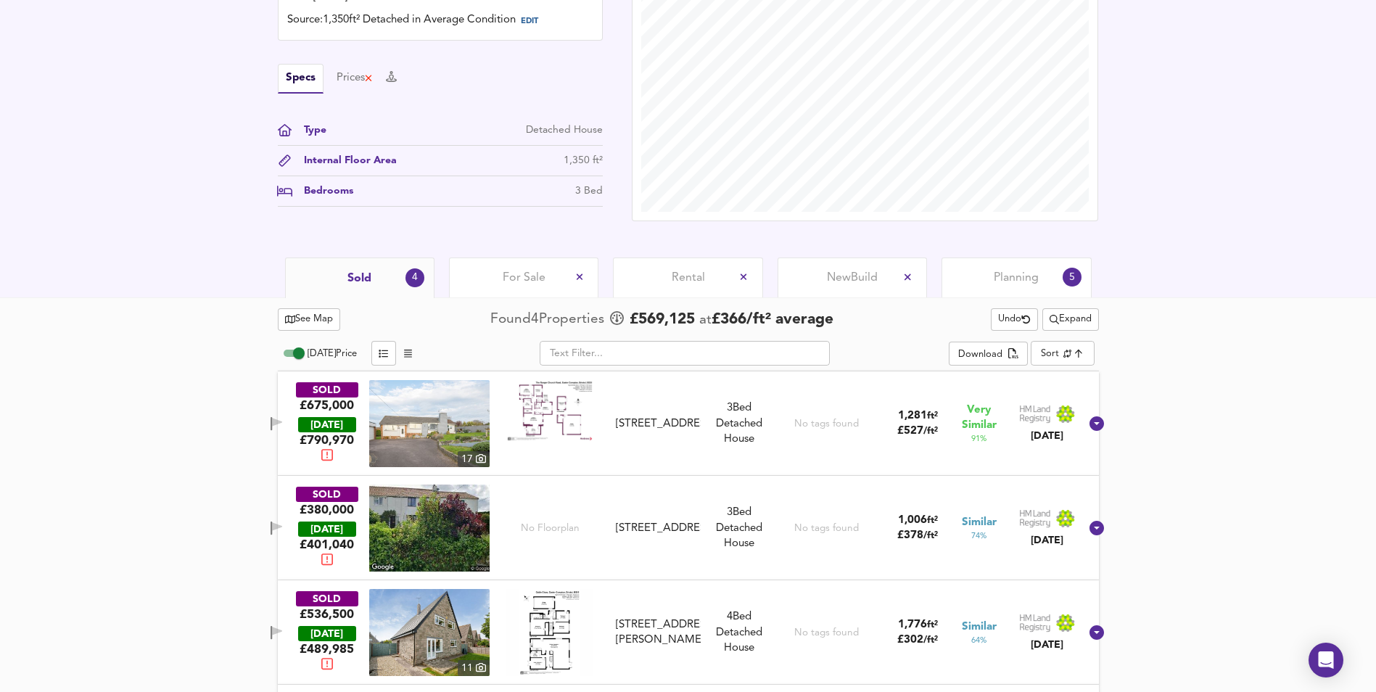
click at [1007, 323] on span "Undo" at bounding box center [1014, 319] width 33 height 17
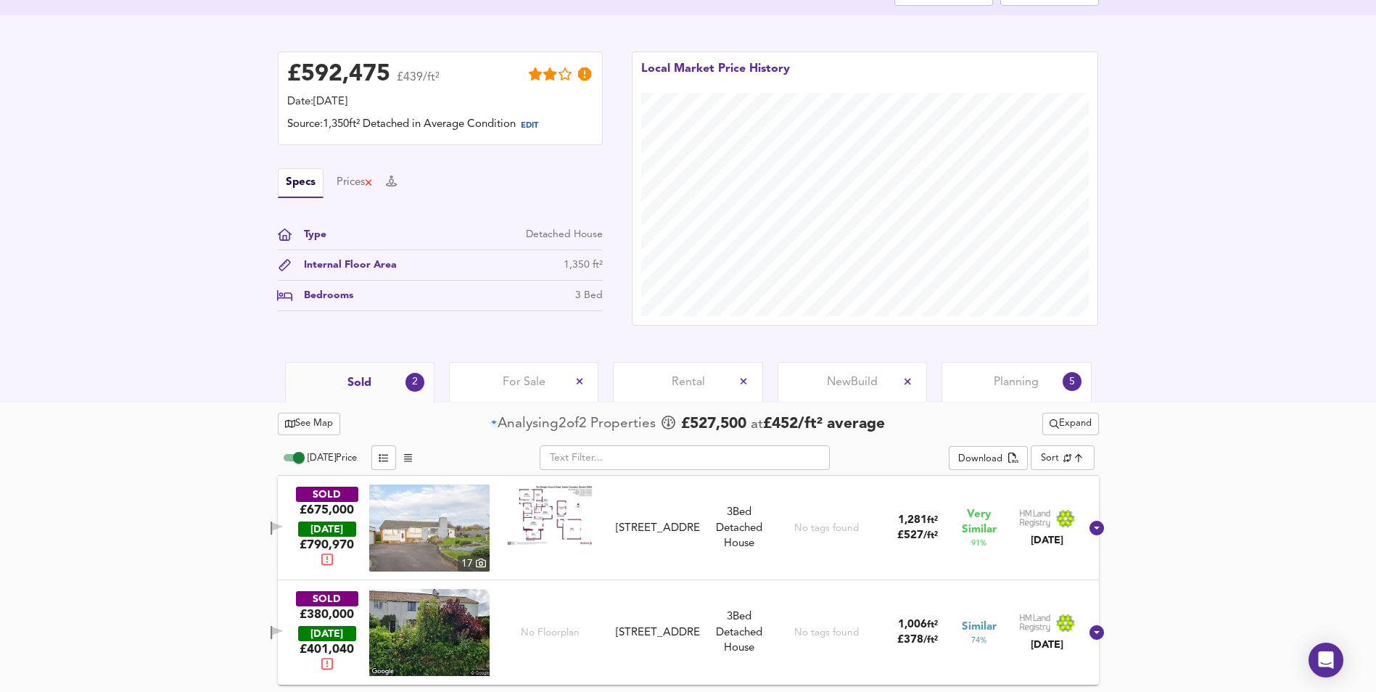
scroll to position [331, 0]
click at [1082, 423] on span "Expand" at bounding box center [1070, 424] width 42 height 17
click at [1080, 450] on li "¼ mile ½ mile" at bounding box center [1068, 452] width 154 height 23
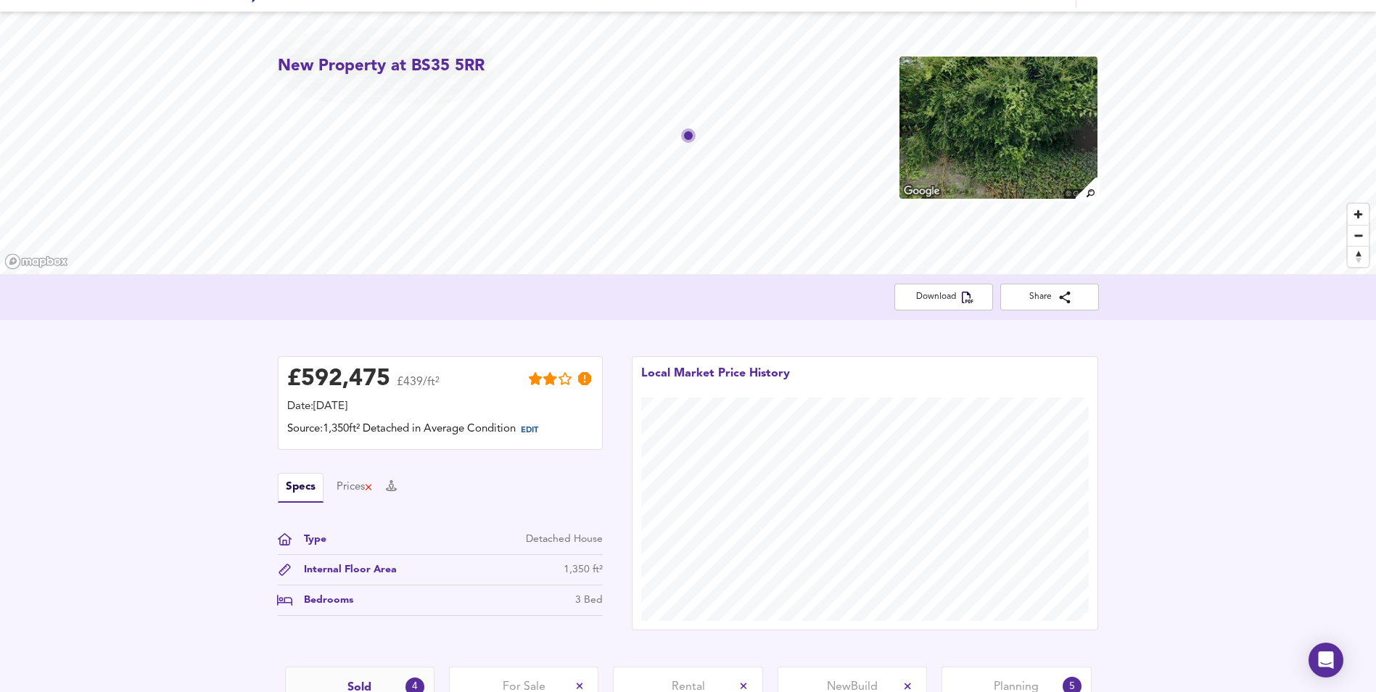
scroll to position [0, 0]
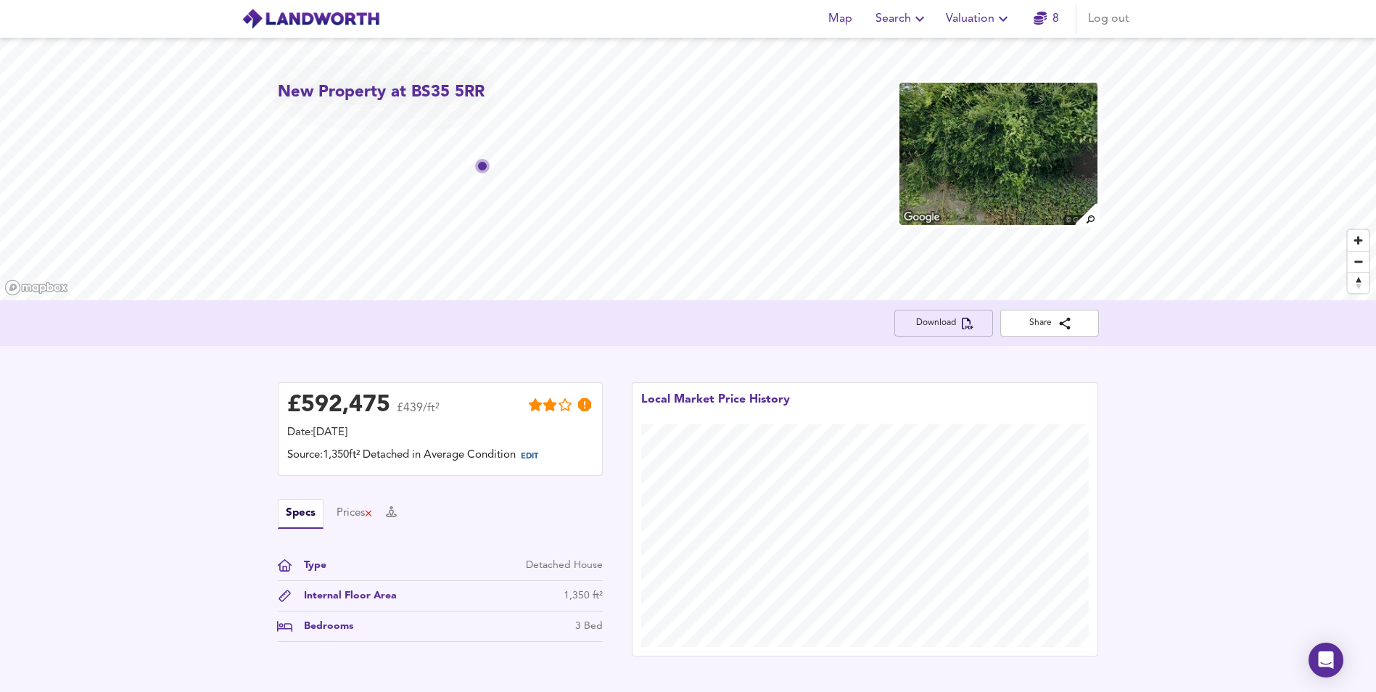
click at [941, 315] on span "Download" at bounding box center [943, 322] width 75 height 15
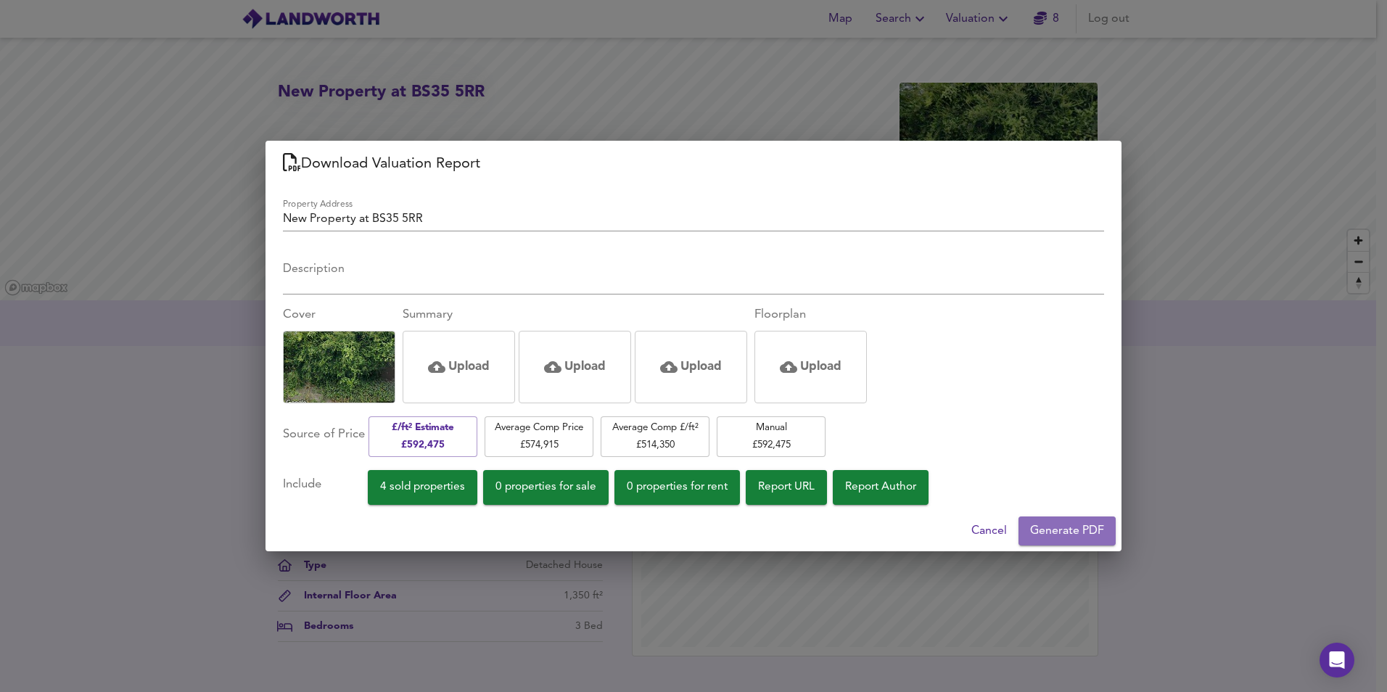
click at [1086, 534] on span "Generate PDF" at bounding box center [1067, 531] width 74 height 20
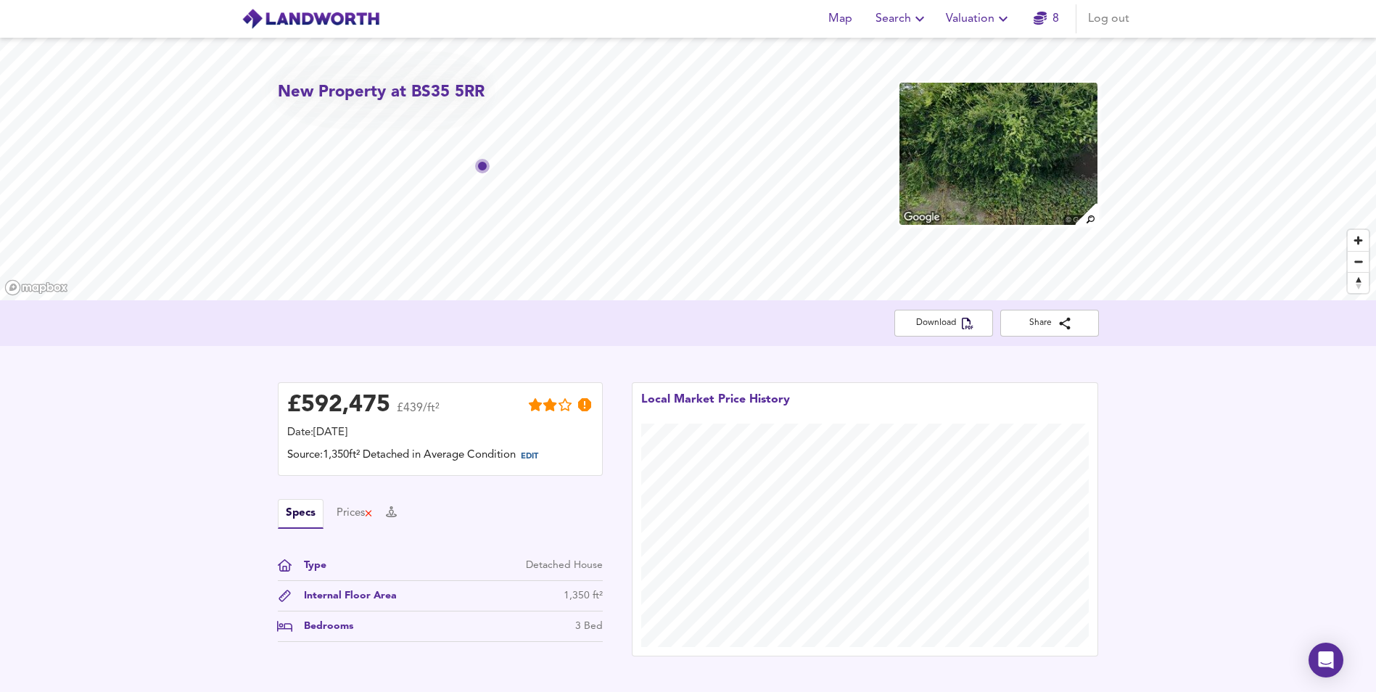
click at [1206, 603] on div "£ 592,475 £439/ft² Date: [DATE] Source: 1,350ft² Detached in Average Condition …" at bounding box center [688, 519] width 1376 height 347
click at [1000, 18] on icon "button" at bounding box center [1003, 19] width 9 height 5
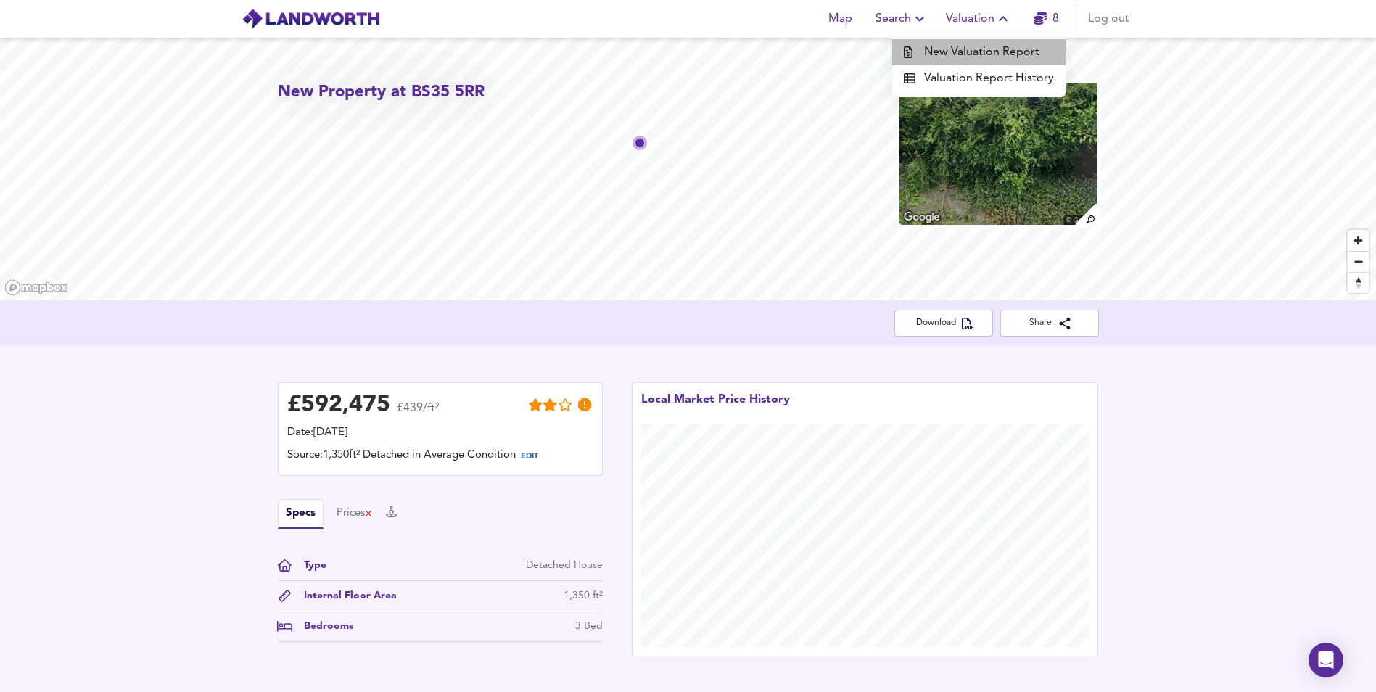
click at [991, 47] on li "New Valuation Report" at bounding box center [978, 52] width 173 height 26
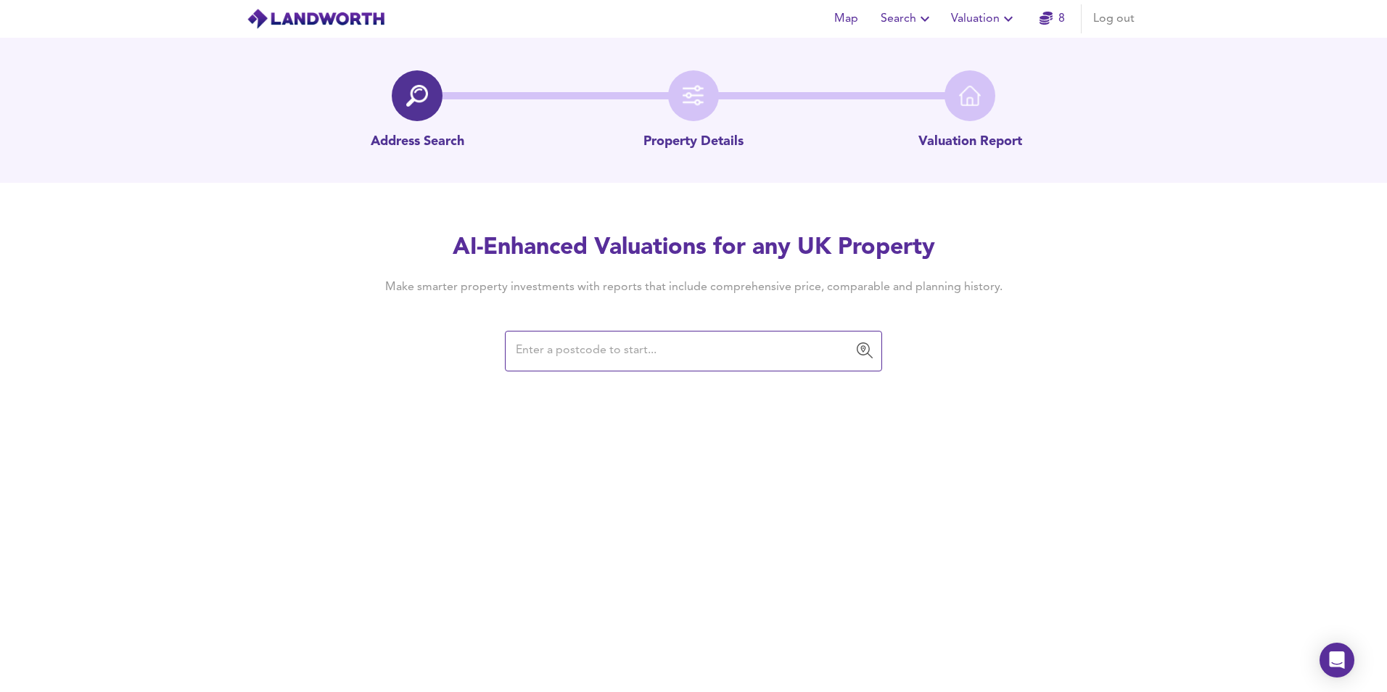
click at [670, 365] on div "​" at bounding box center [693, 351] width 377 height 41
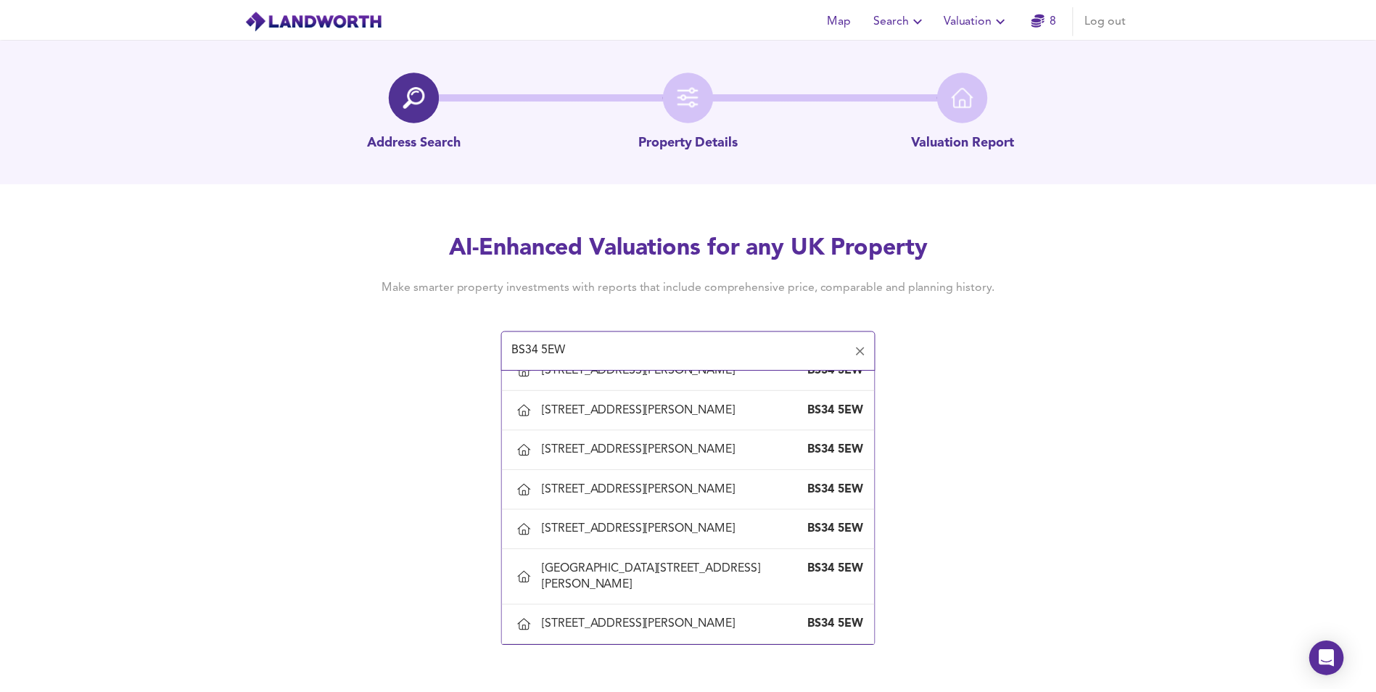
scroll to position [1378, 0]
click at [674, 259] on div "[STREET_ADDRESS][PERSON_NAME]" at bounding box center [646, 251] width 200 height 16
type input "[STREET_ADDRESS][PERSON_NAME]"
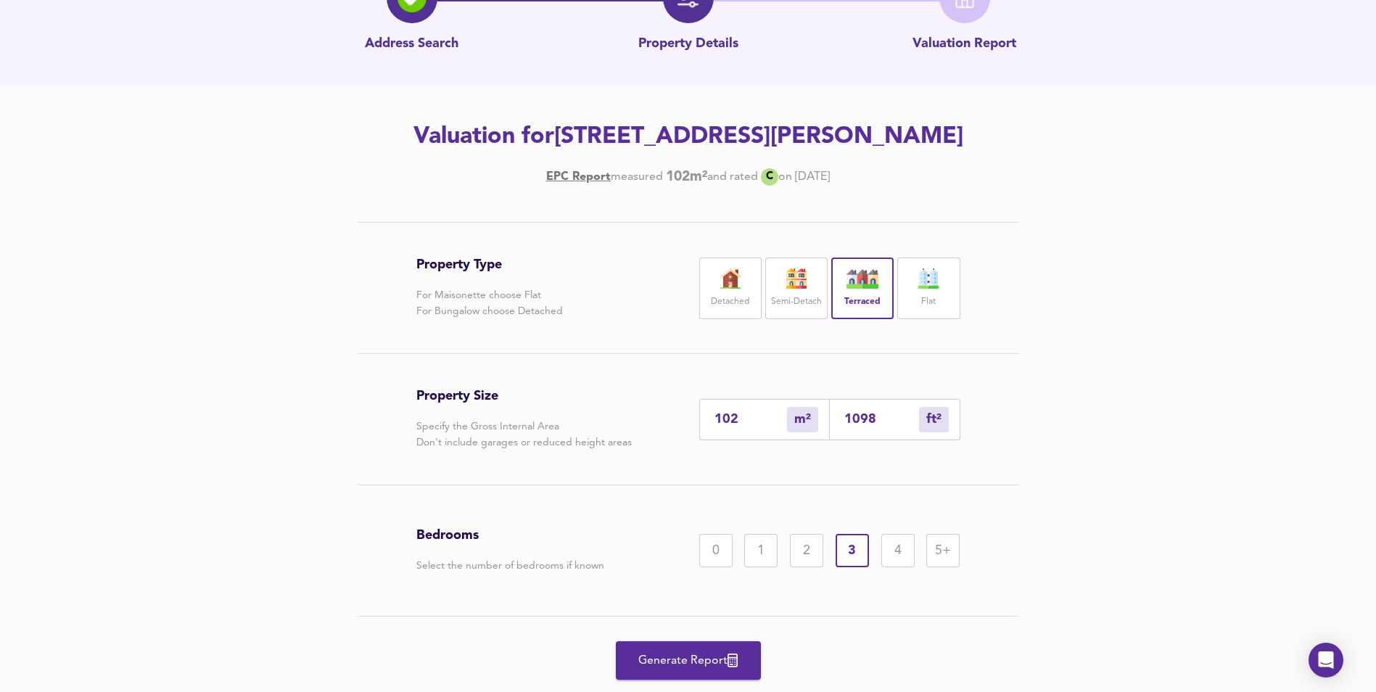
scroll to position [139, 0]
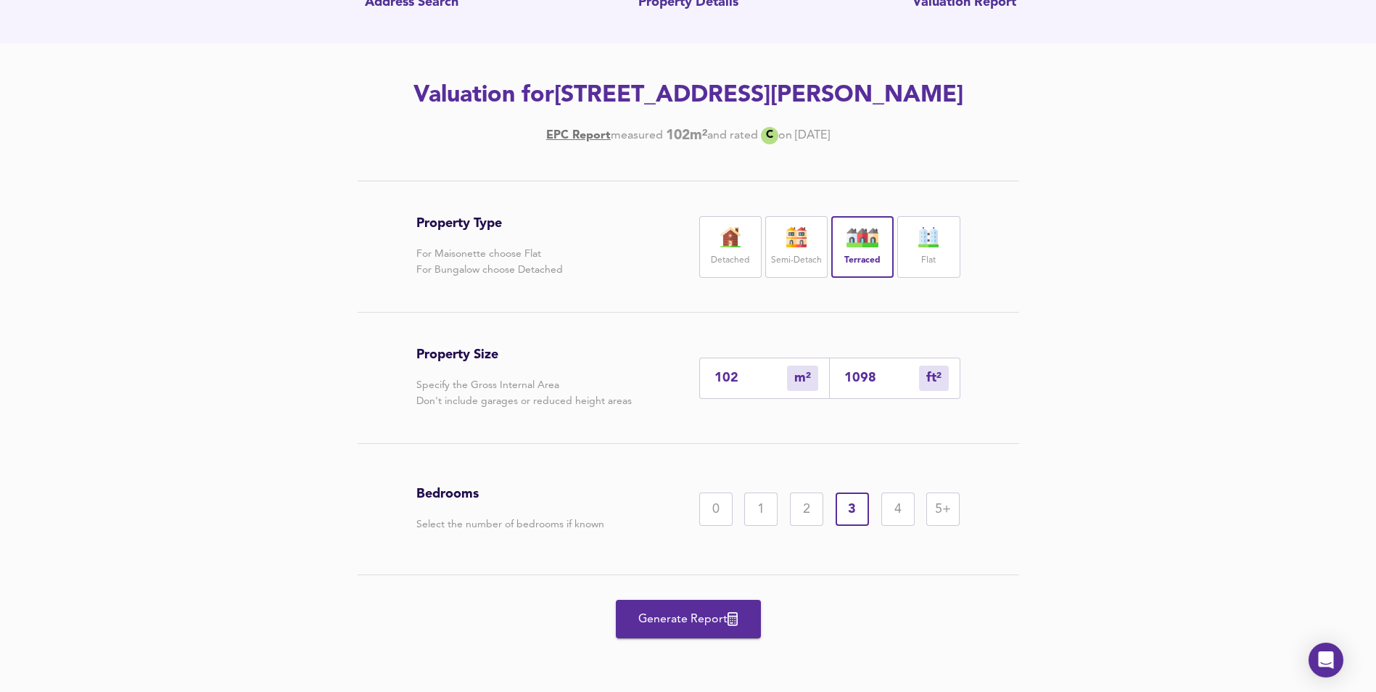
click at [692, 613] on span "Generate Report" at bounding box center [688, 619] width 116 height 20
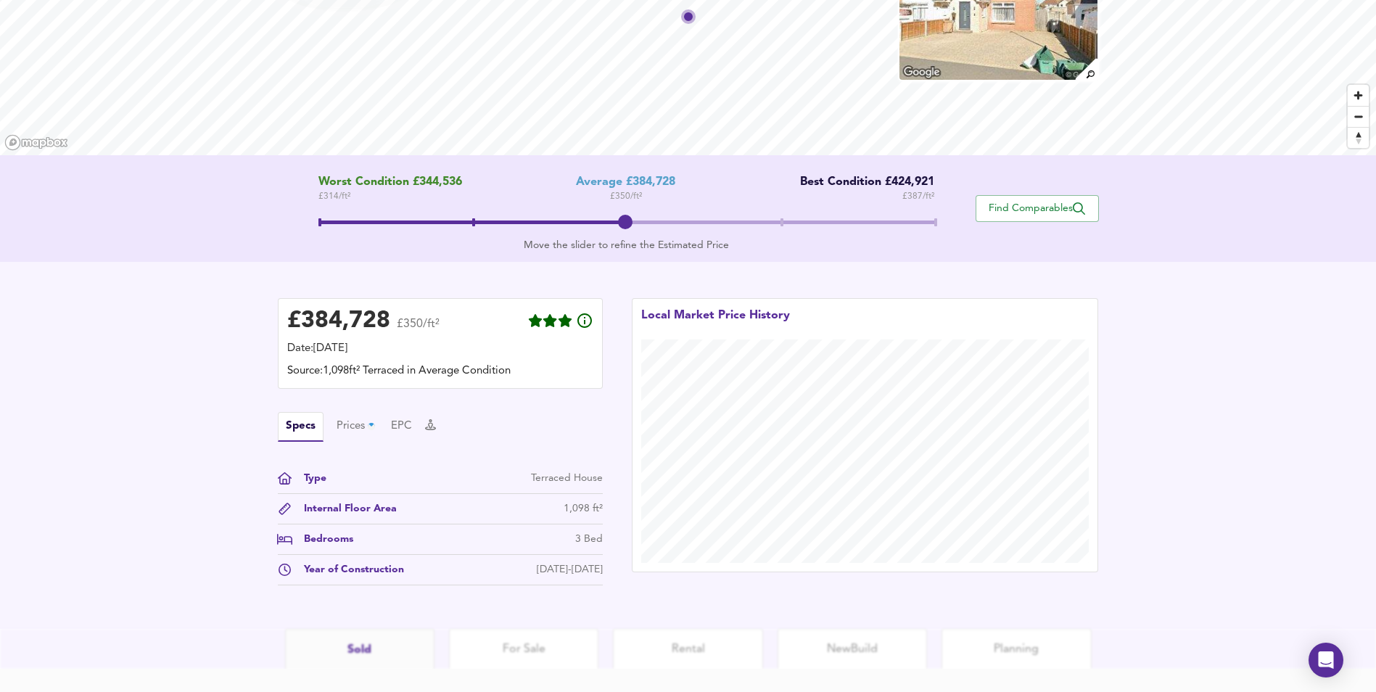
scroll to position [239, 0]
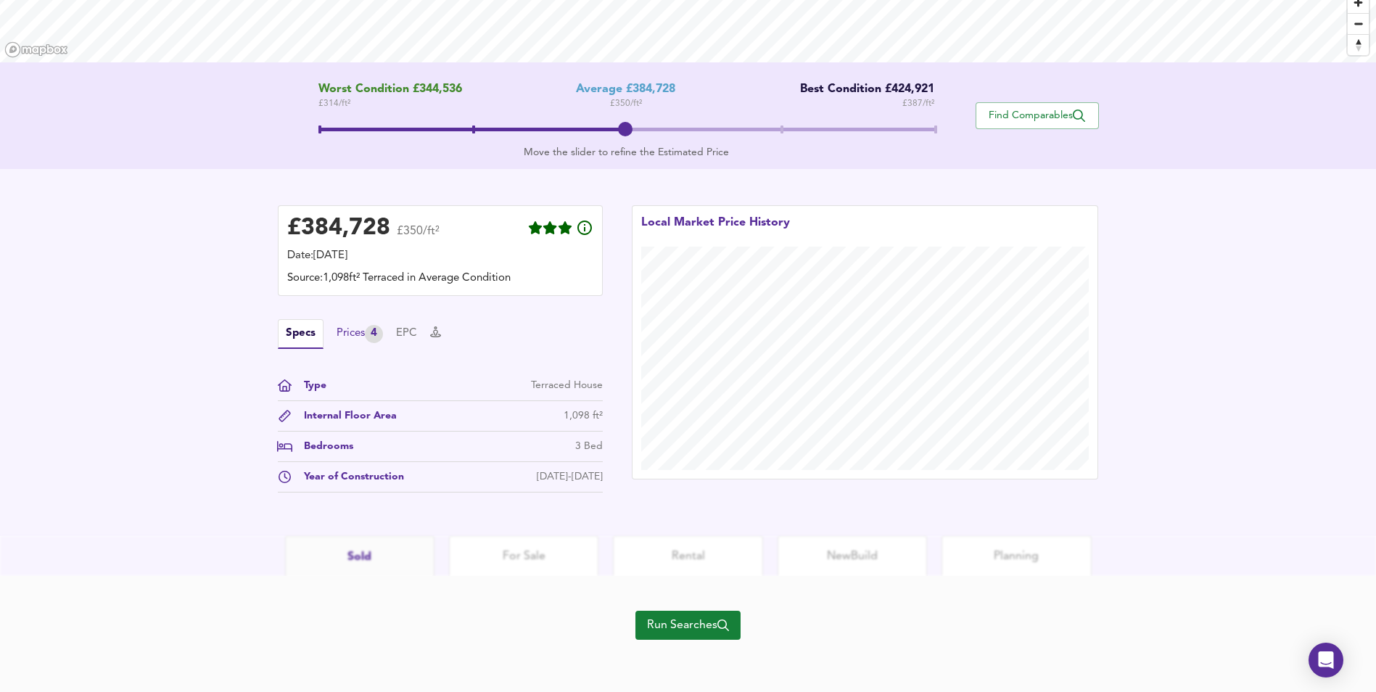
click at [343, 331] on div "Prices 4" at bounding box center [359, 334] width 46 height 18
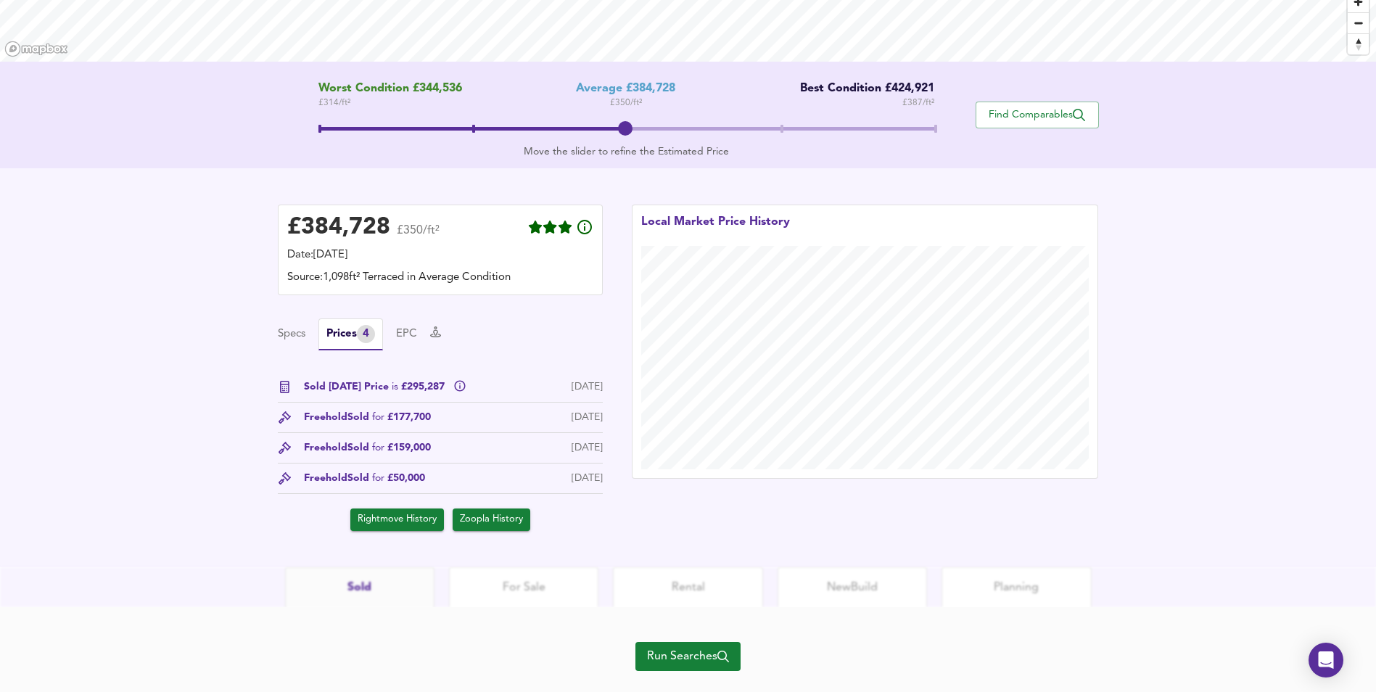
click at [652, 653] on span "Run Searches" at bounding box center [688, 656] width 82 height 20
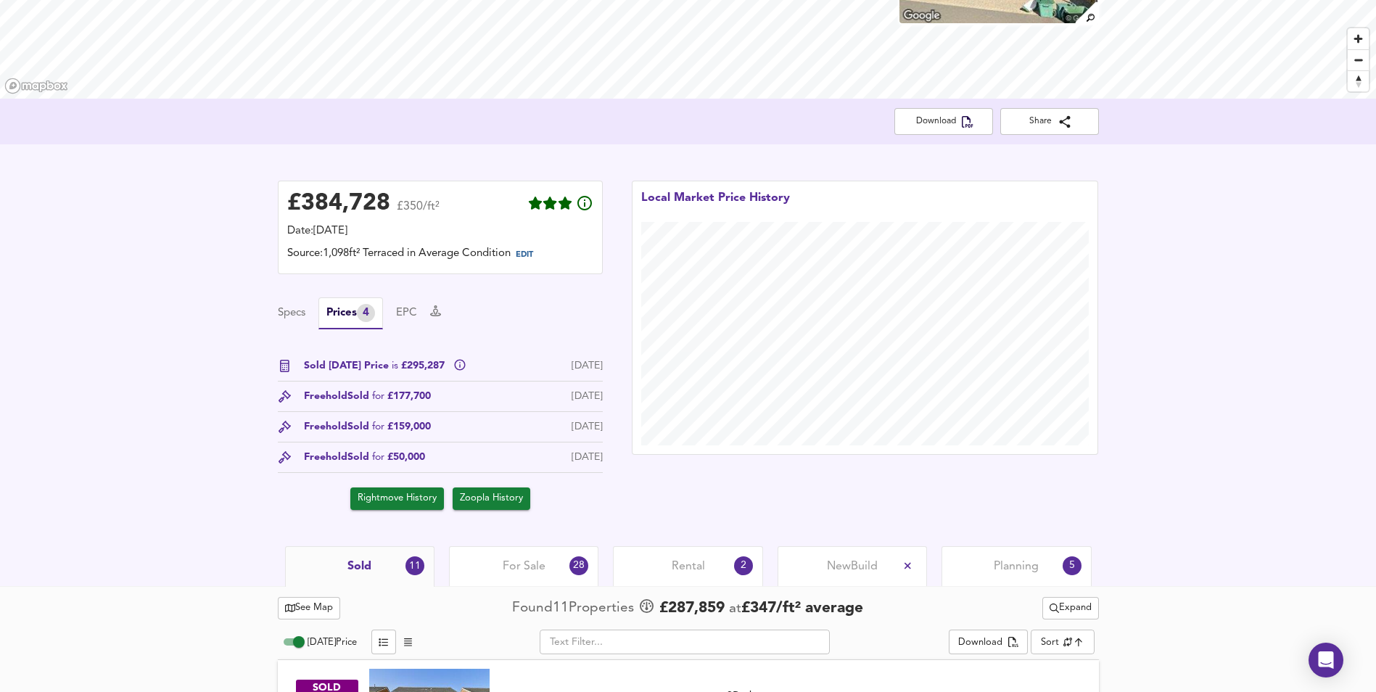
scroll to position [166, 0]
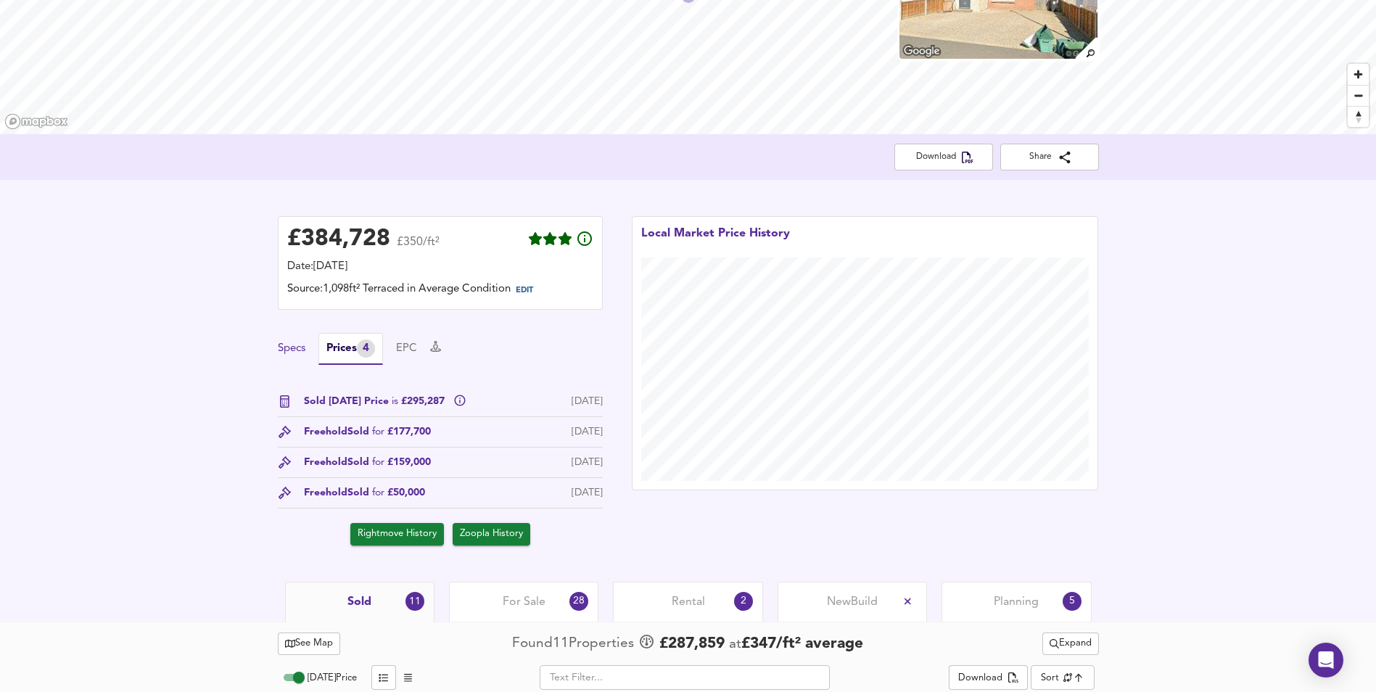
click at [292, 346] on button "Specs" at bounding box center [292, 349] width 28 height 16
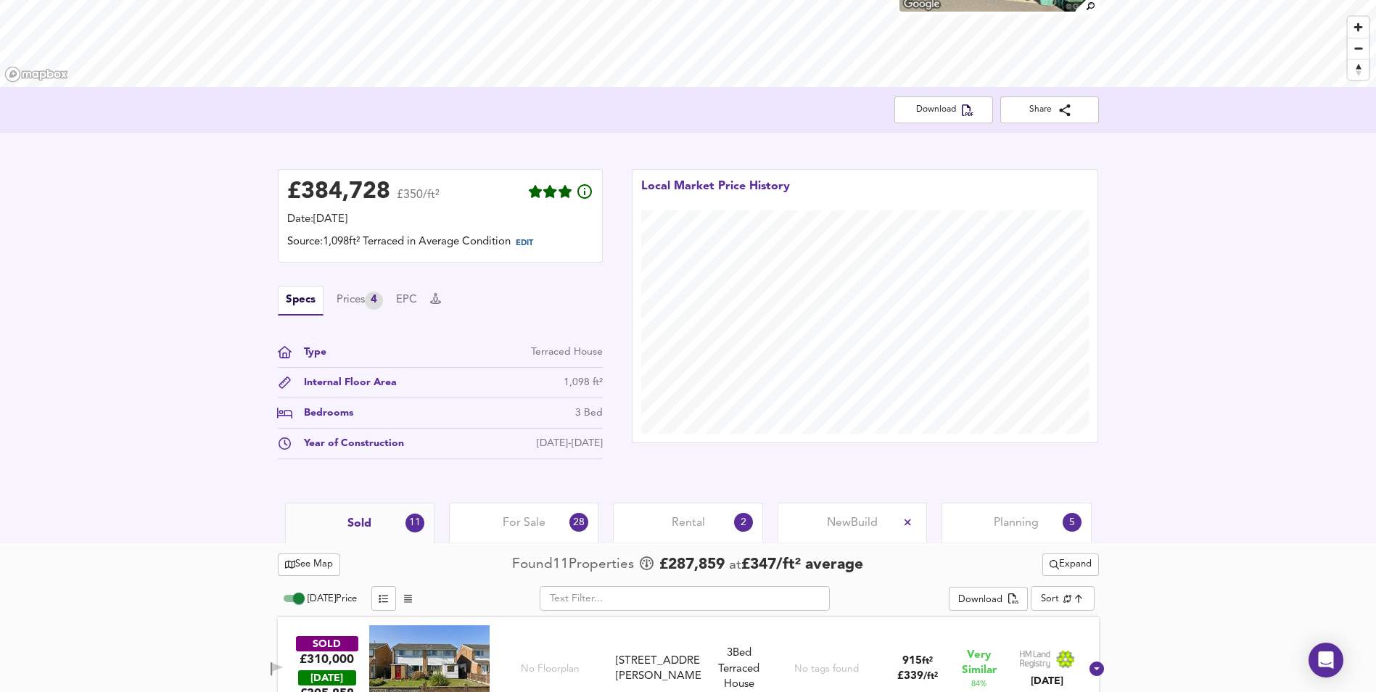
scroll to position [239, 0]
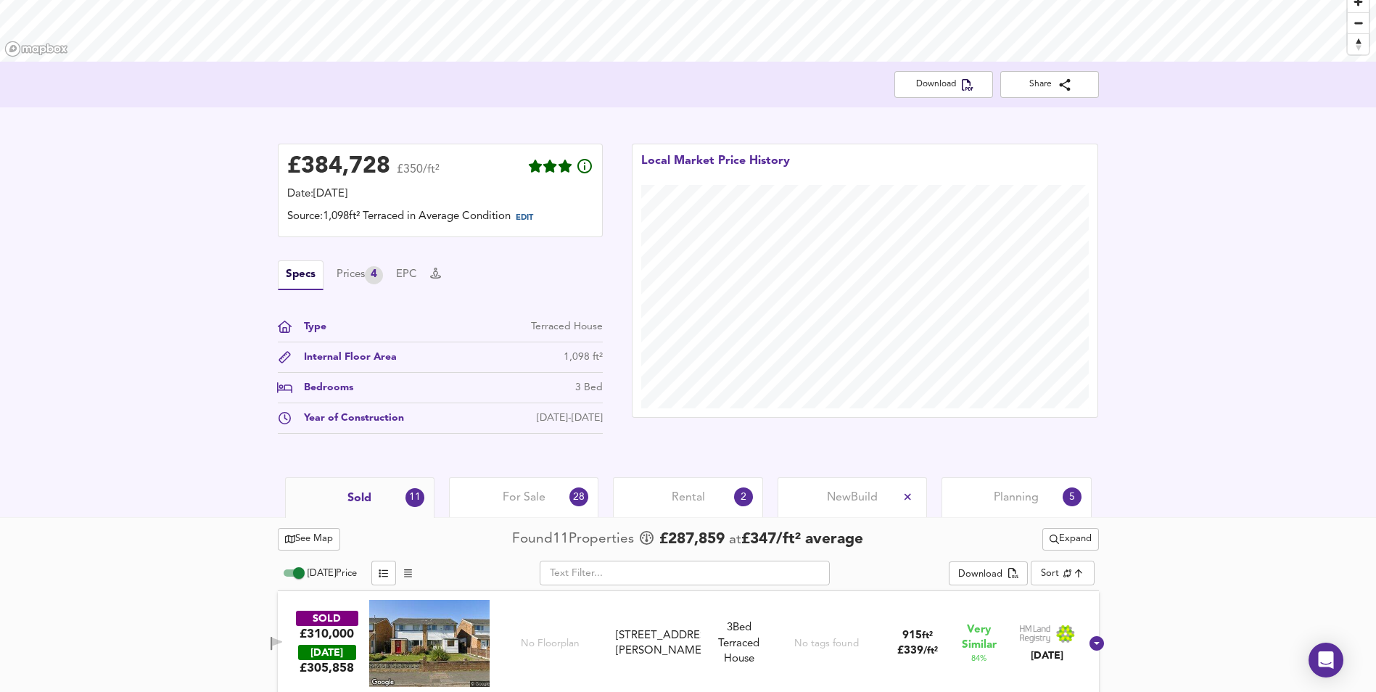
click at [508, 494] on span "For Sale" at bounding box center [524, 497] width 43 height 16
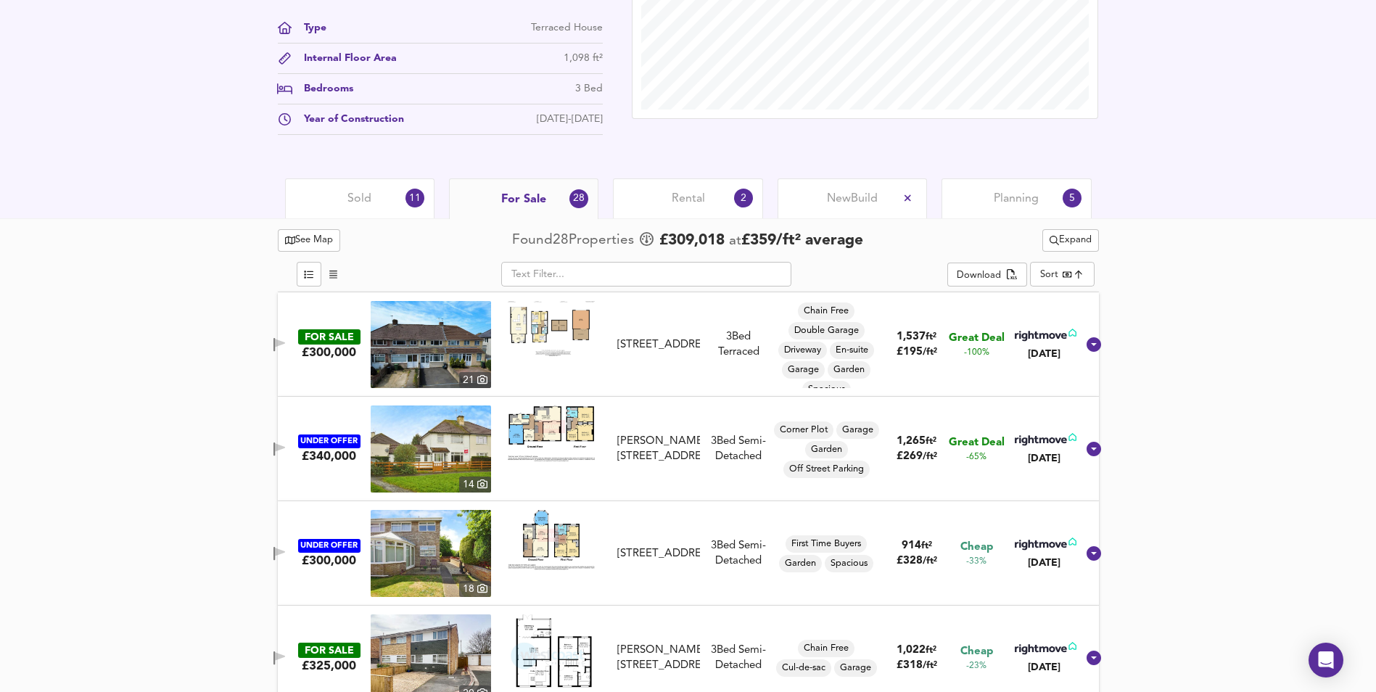
scroll to position [529, 0]
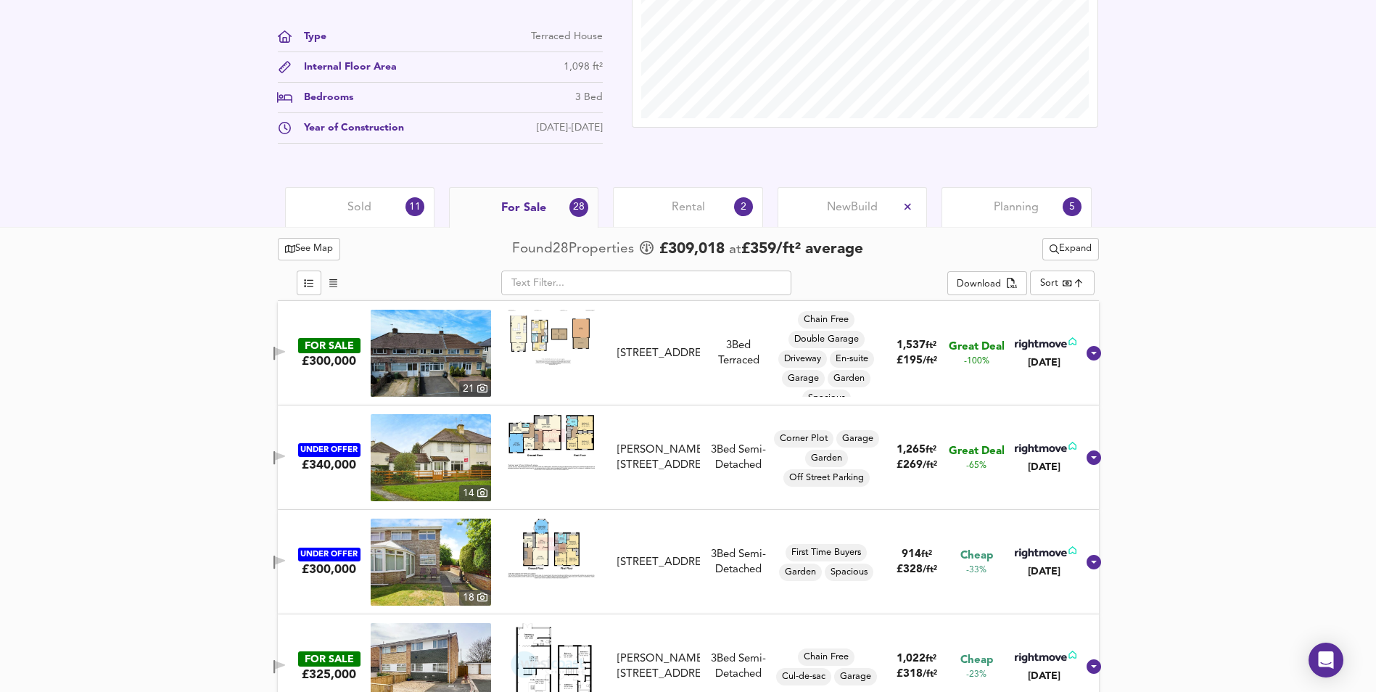
click at [354, 207] on span "Sold" at bounding box center [359, 207] width 24 height 16
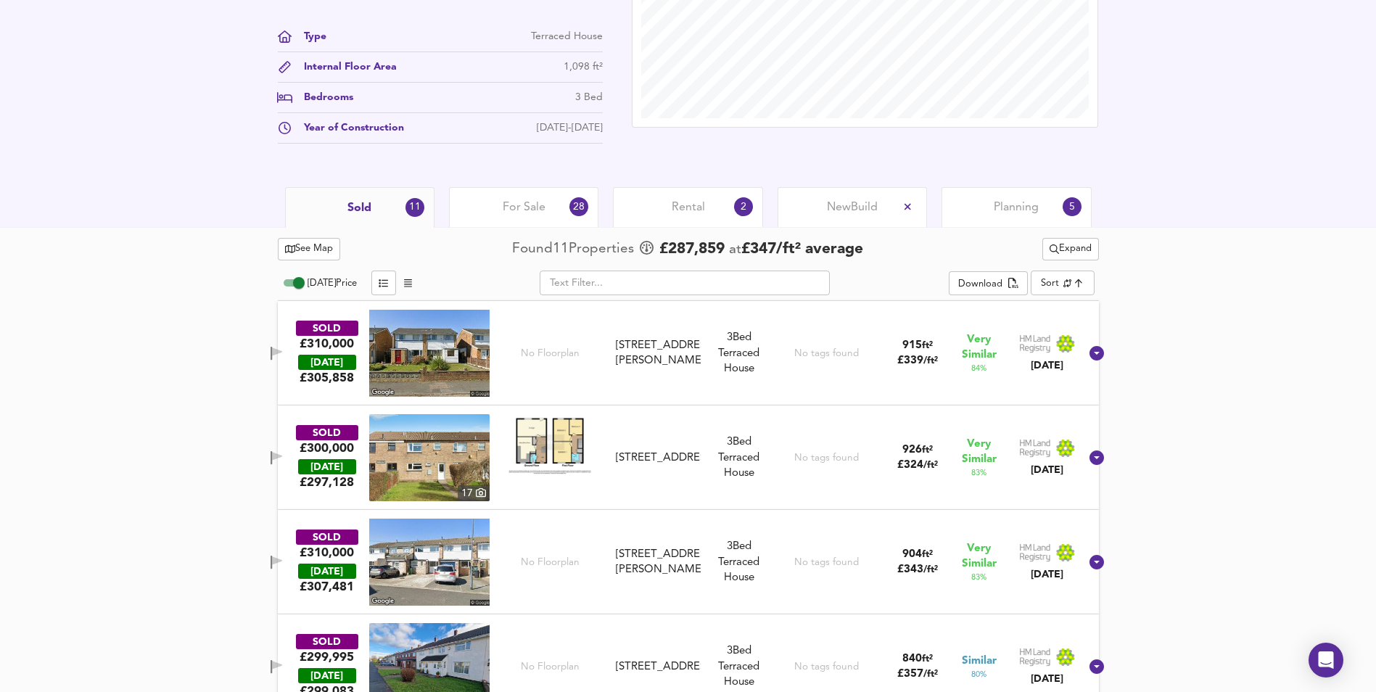
click at [668, 210] on div "Rental 2" at bounding box center [687, 207] width 149 height 40
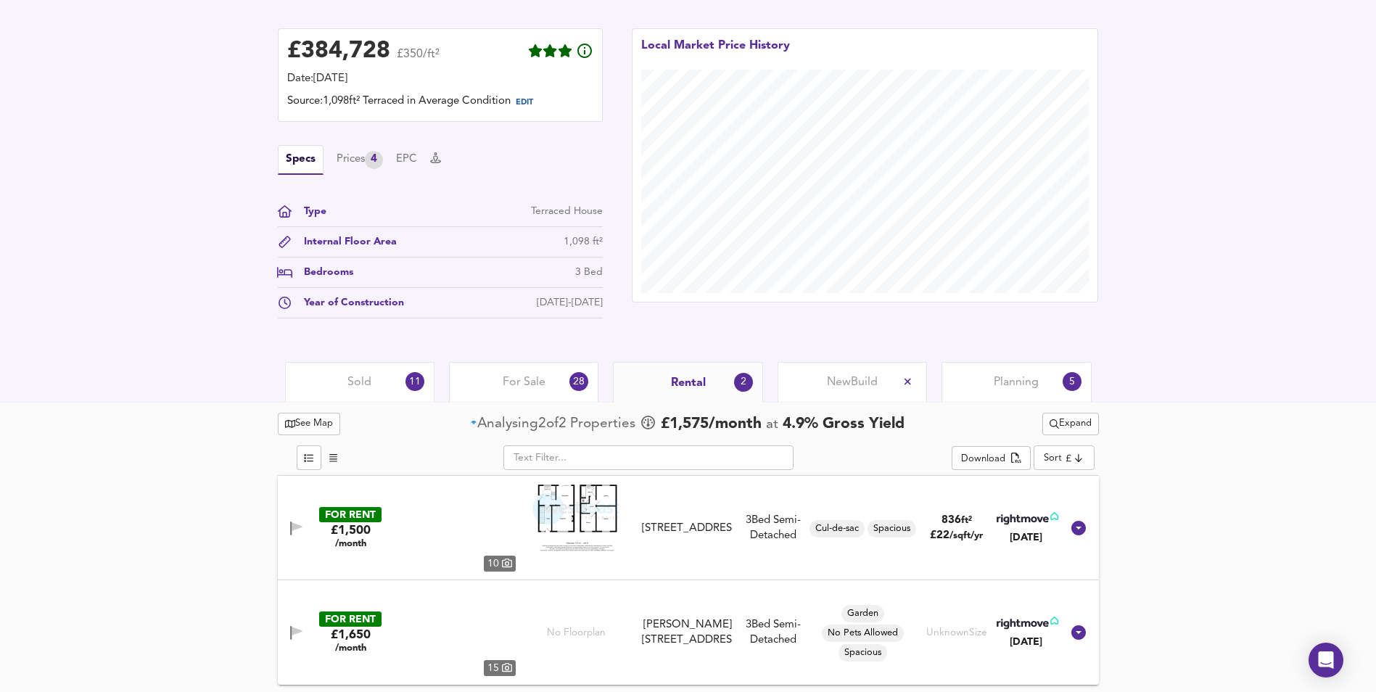
scroll to position [355, 0]
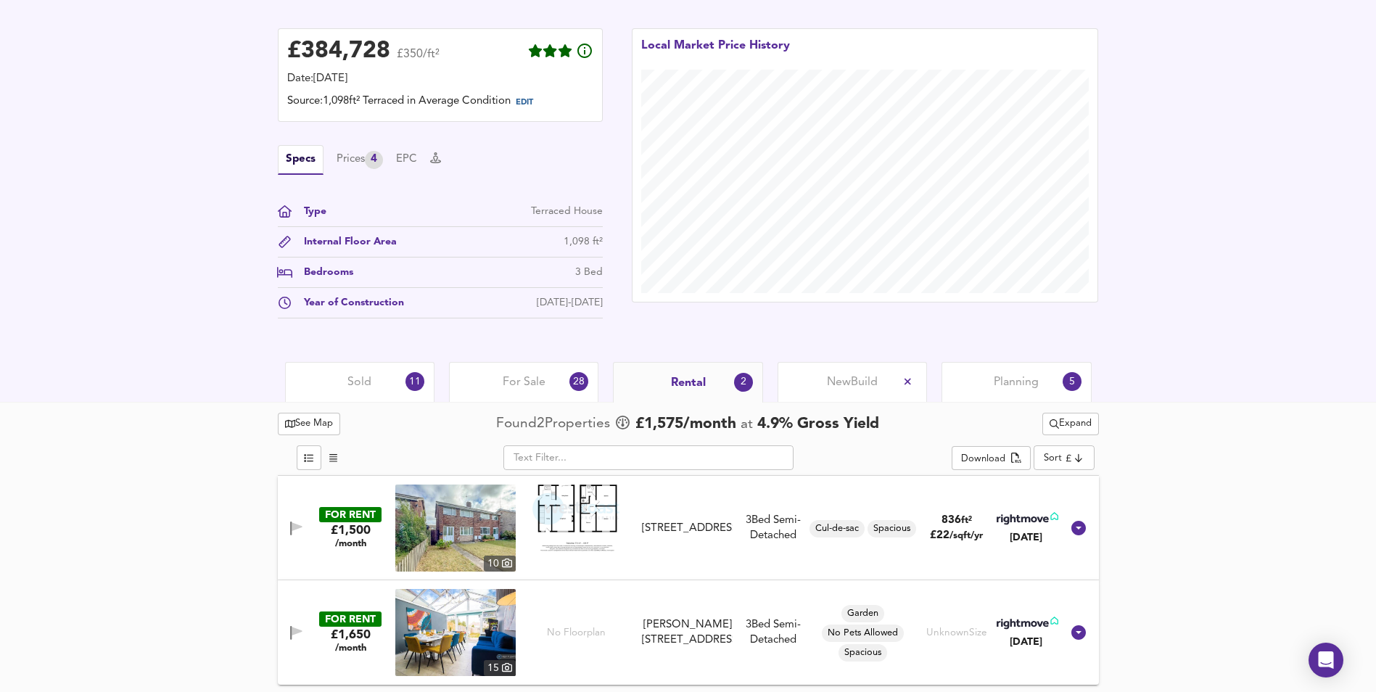
click at [389, 383] on div "Sold 11" at bounding box center [359, 382] width 149 height 40
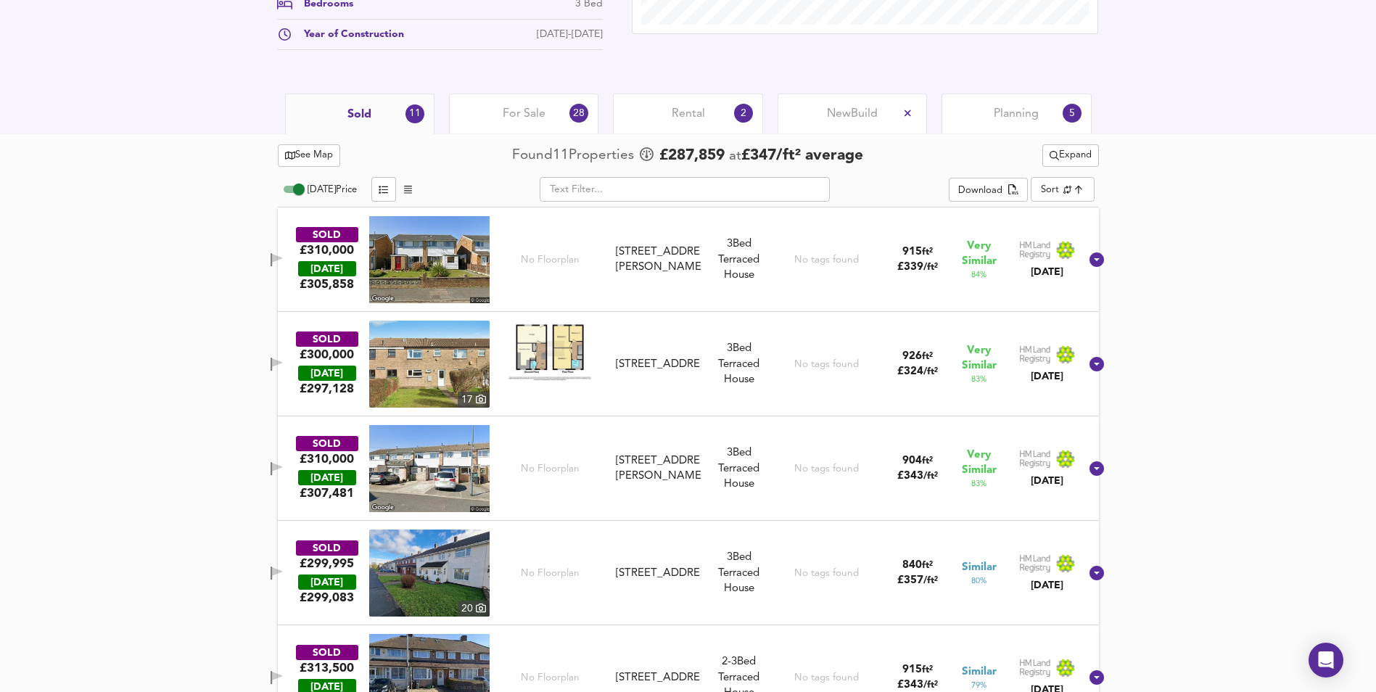
scroll to position [601, 0]
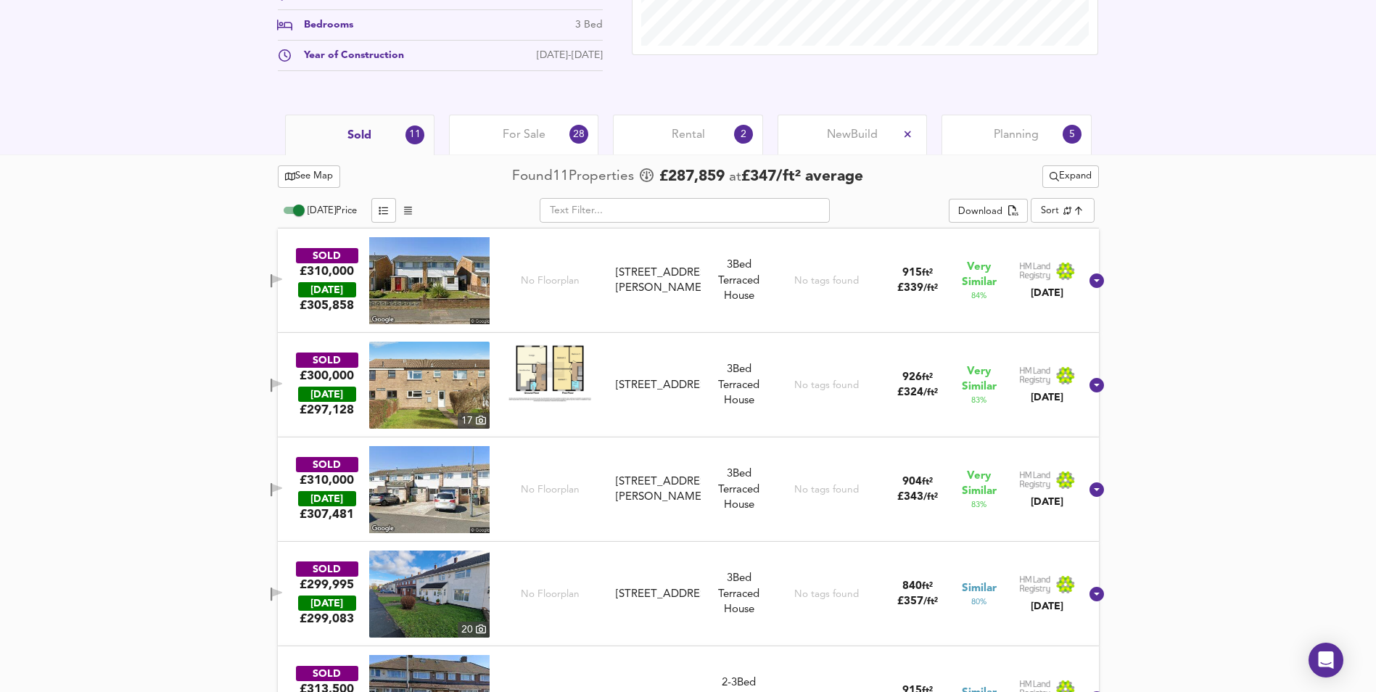
click at [545, 129] on div "For Sale 28" at bounding box center [523, 135] width 149 height 40
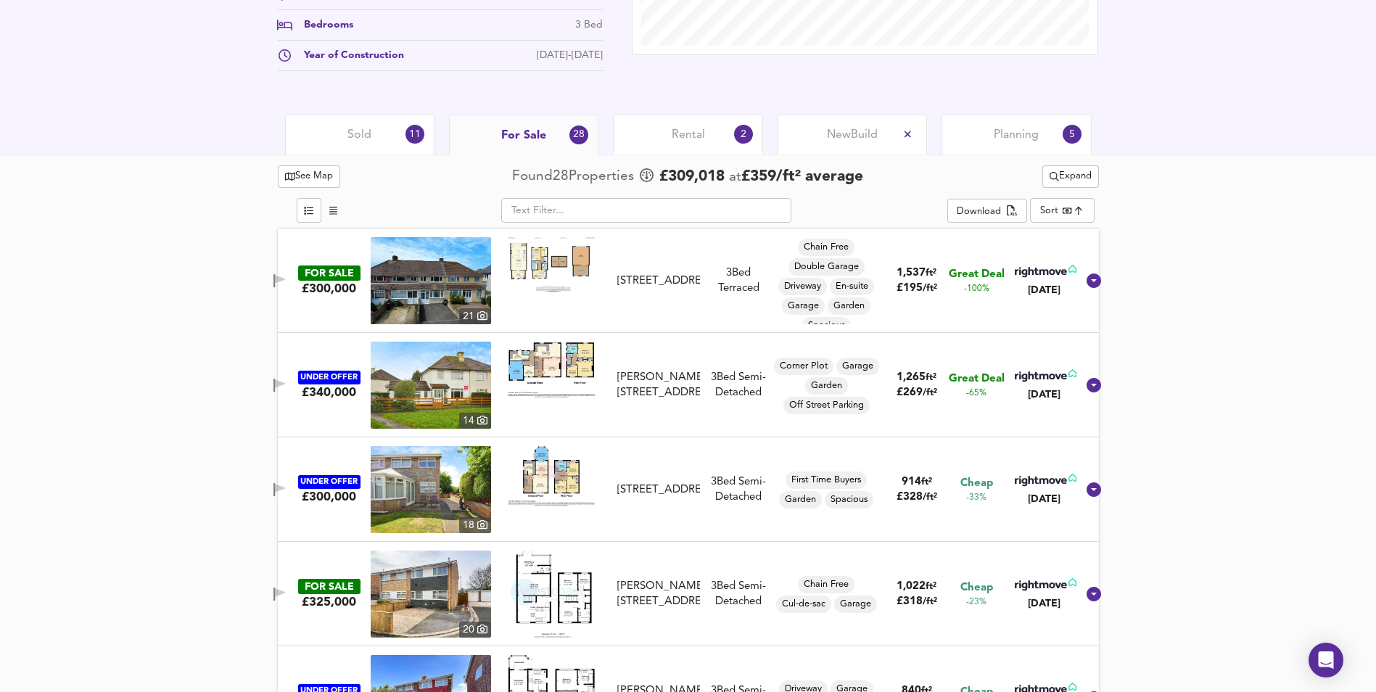
click at [1037, 126] on div "Planning 5" at bounding box center [1015, 135] width 149 height 40
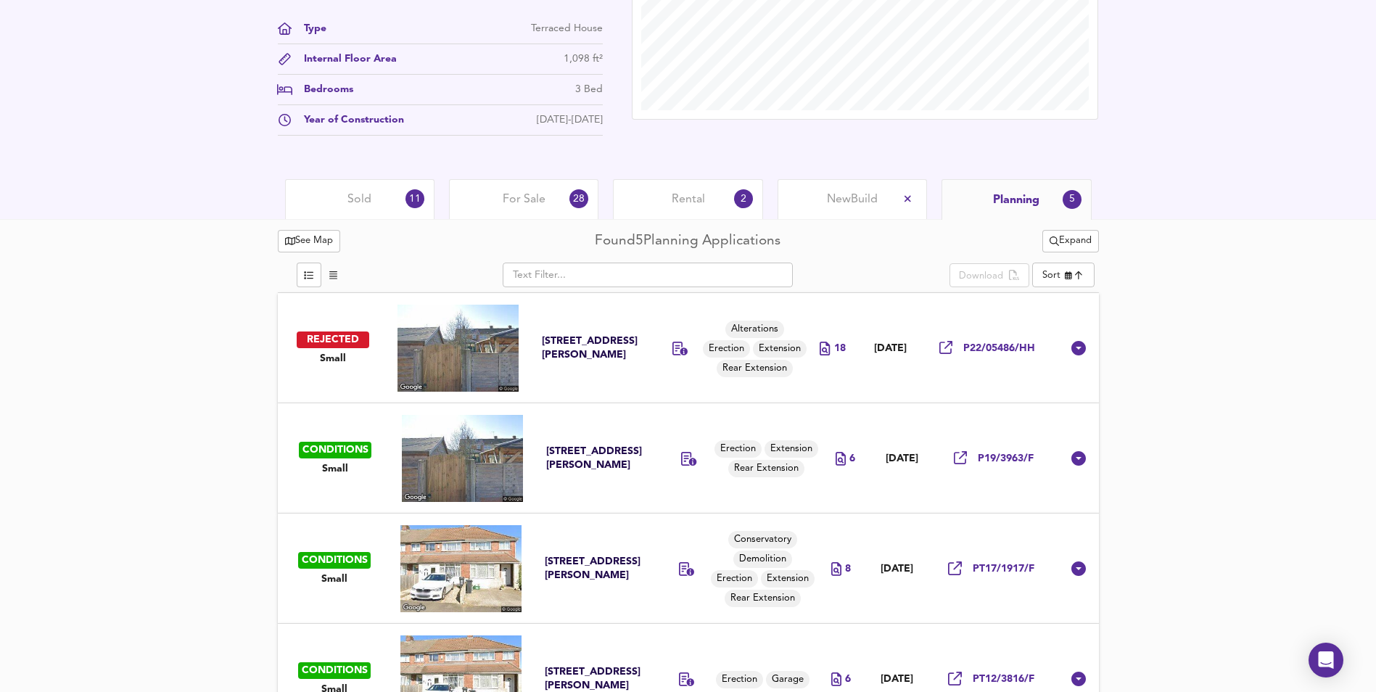
scroll to position [697, 0]
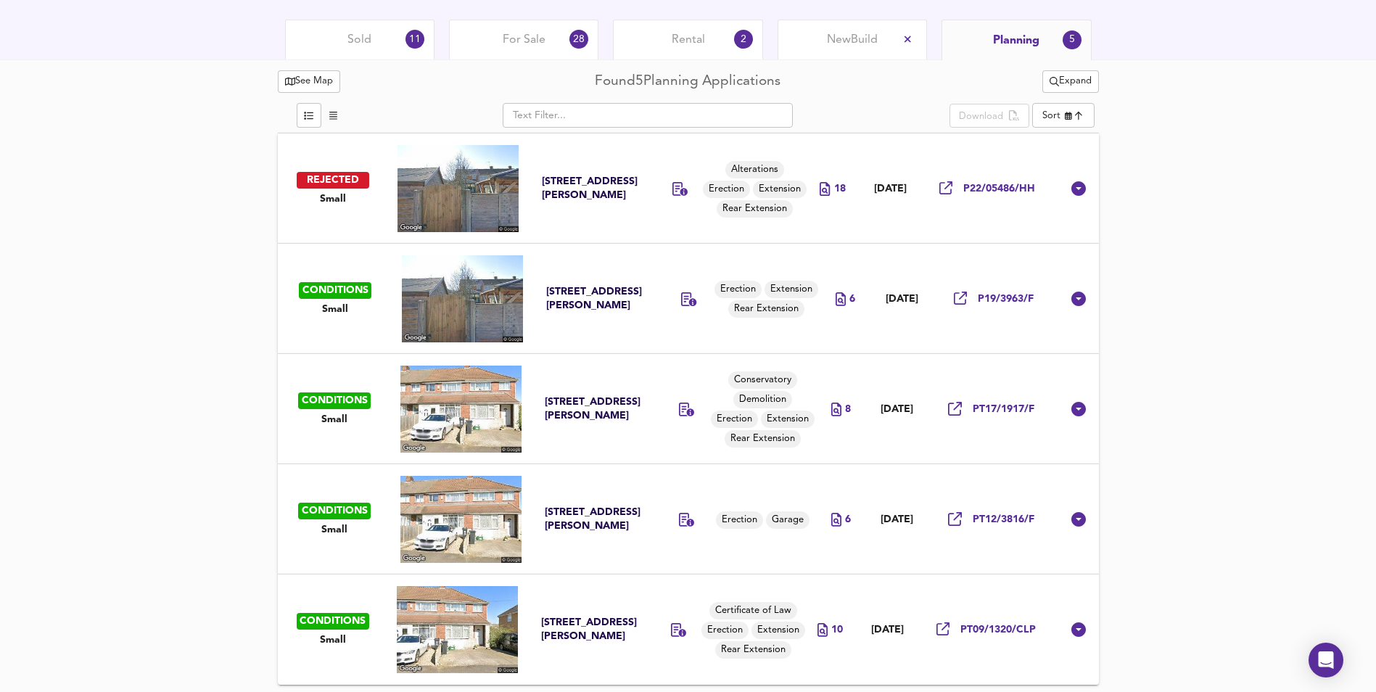
click at [371, 49] on div "Sold 11" at bounding box center [359, 40] width 149 height 40
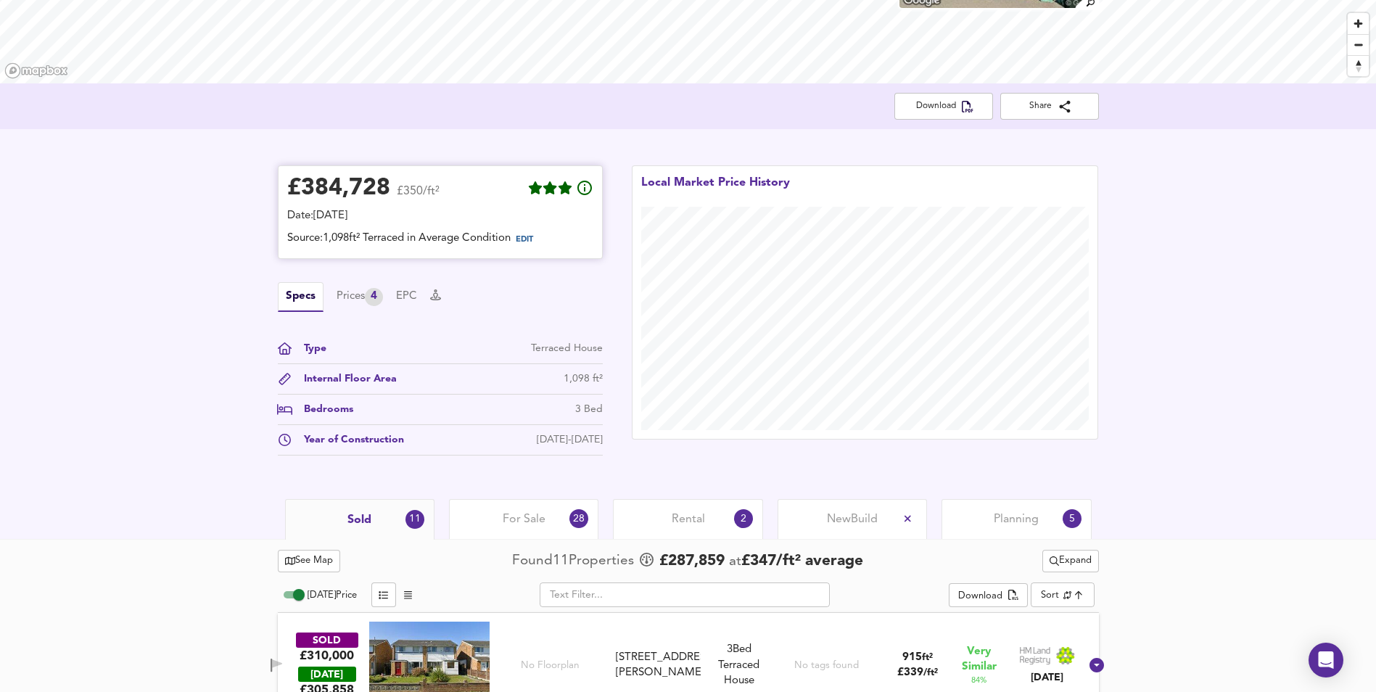
scroll to position [189, 0]
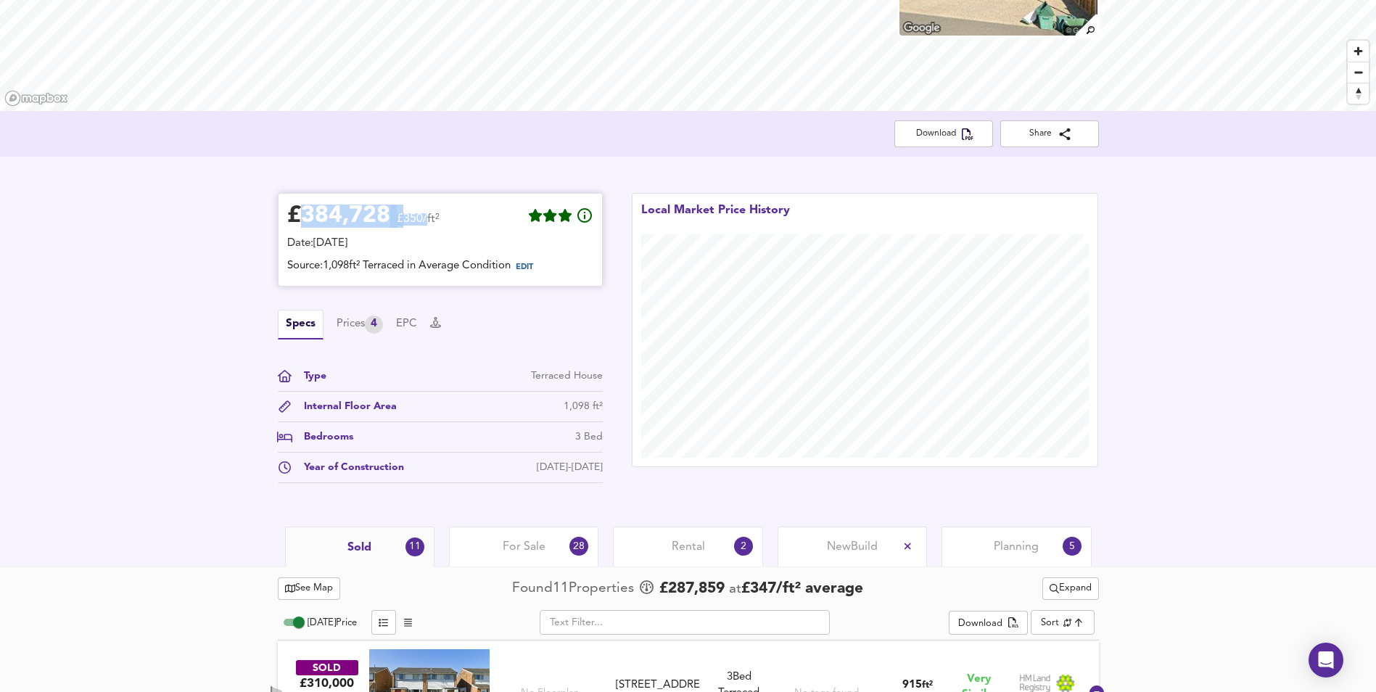
drag, startPoint x: 296, startPoint y: 218, endPoint x: 429, endPoint y: 217, distance: 132.7
click at [429, 217] on div "£ 384,728 £350/ft²" at bounding box center [363, 218] width 152 height 32
click at [347, 325] on div "Prices 4" at bounding box center [359, 324] width 46 height 18
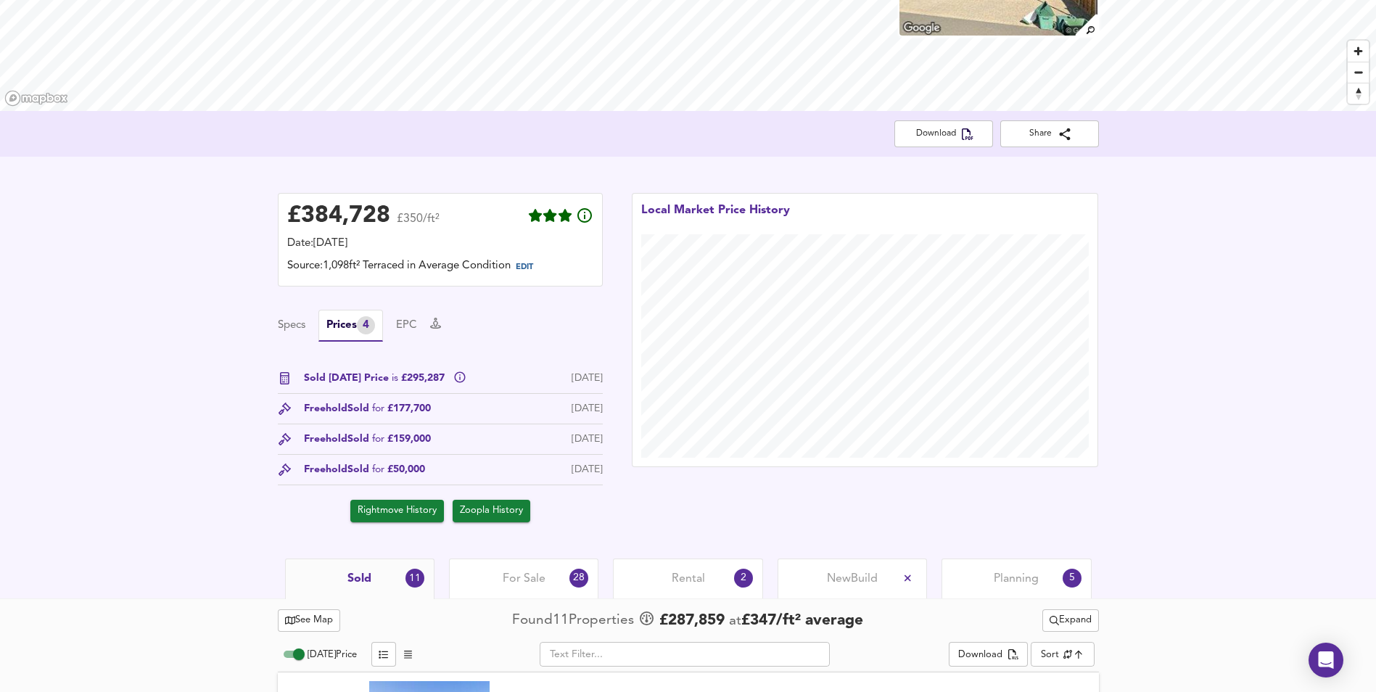
click at [260, 310] on div "£ 384,728 £350/ft² Date: [DATE] Source: 1,098ft² Terraced in Average Condition …" at bounding box center [688, 357] width 856 height 358
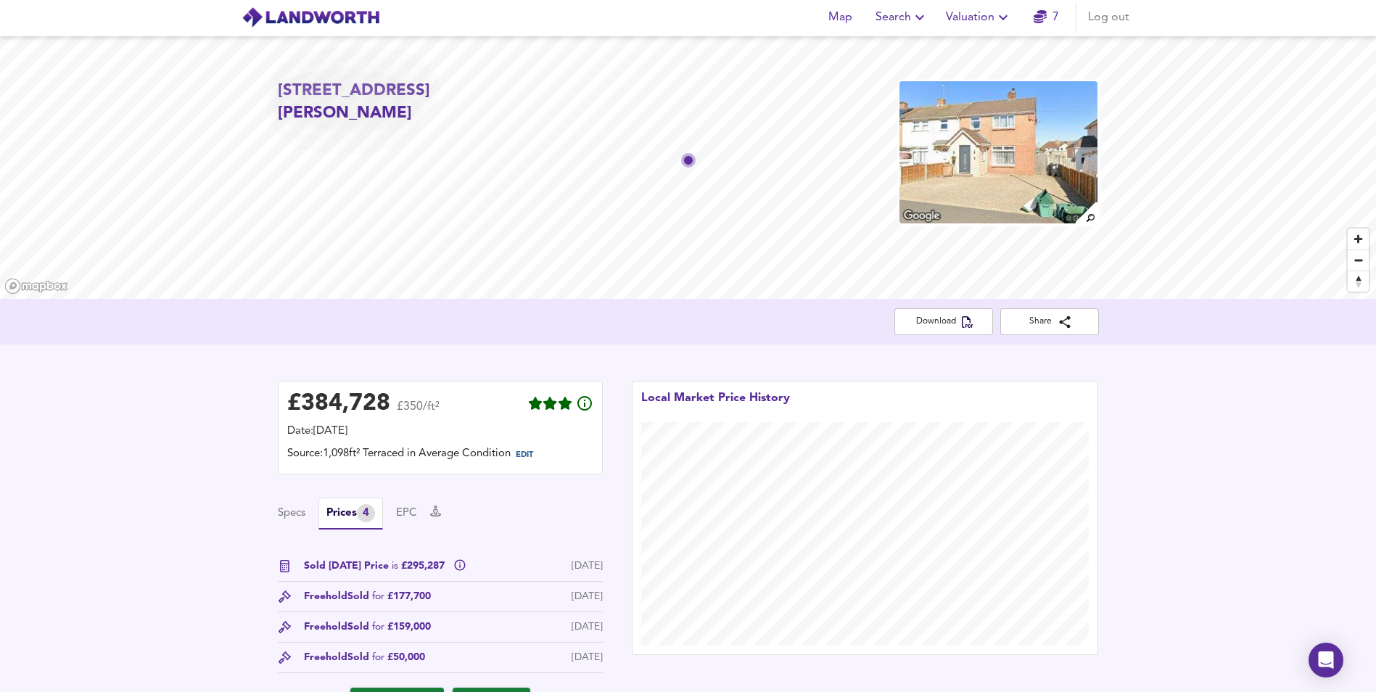
scroll to position [0, 0]
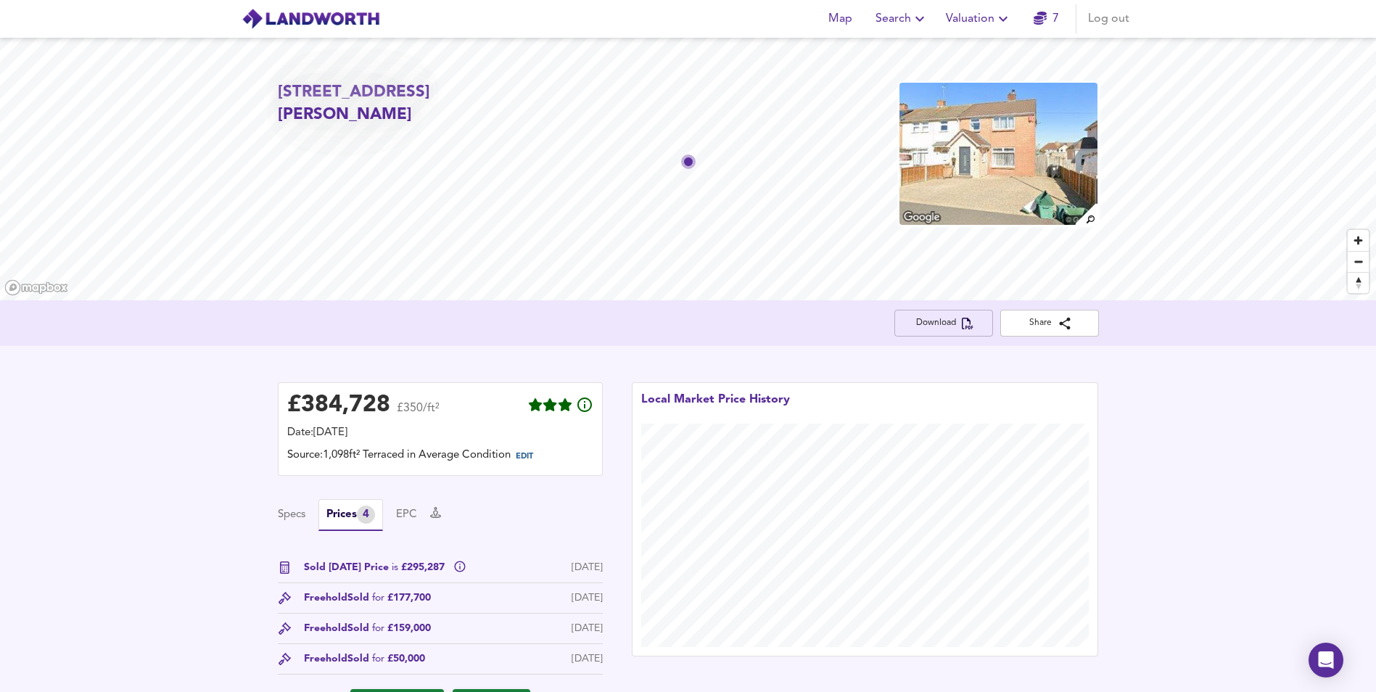
click at [920, 329] on span "Download" at bounding box center [943, 322] width 75 height 15
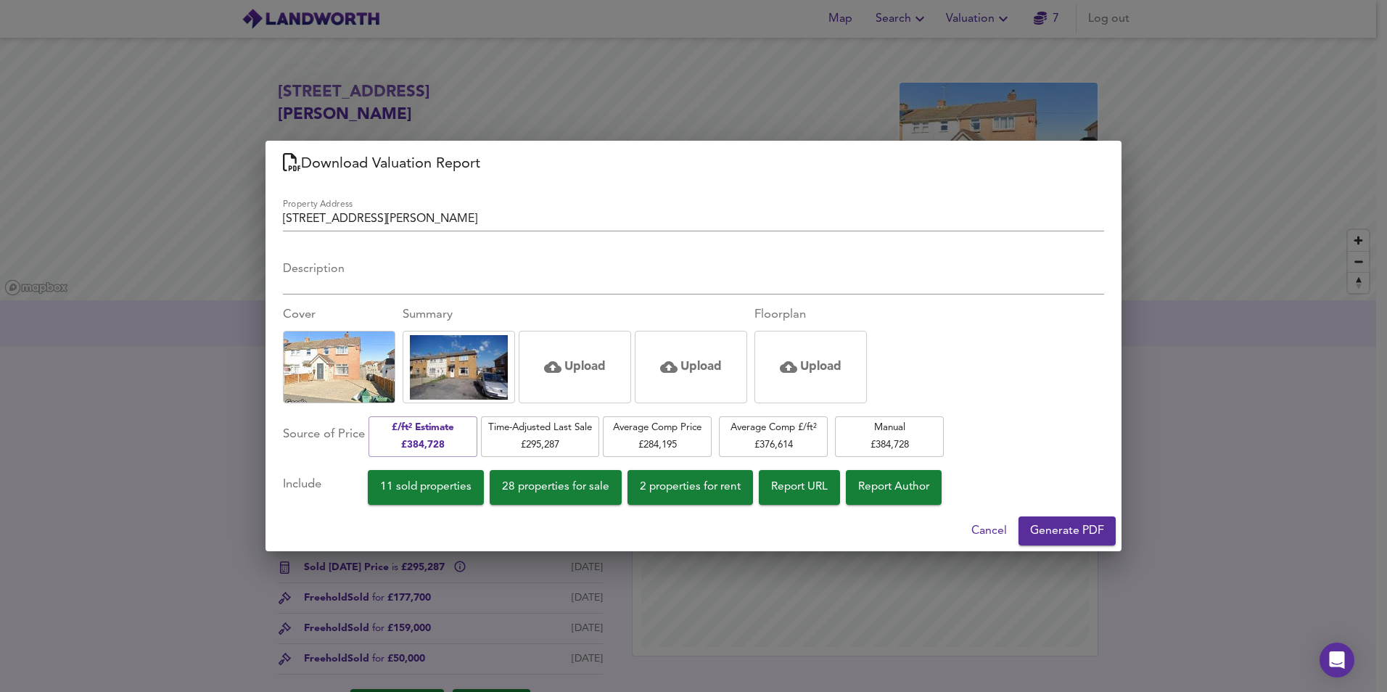
click at [133, 456] on div "Download Valuation Report Property Address [STREET_ADDRESS][PERSON_NAME] Descri…" at bounding box center [693, 346] width 1387 height 692
